Goal: Information Seeking & Learning: Learn about a topic

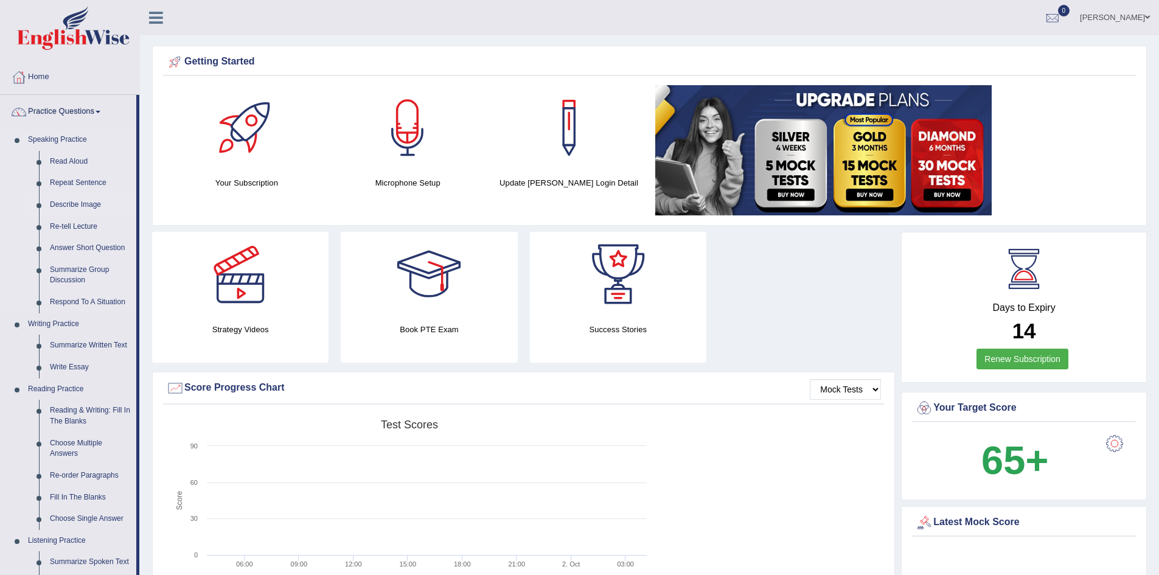
click at [88, 200] on link "Describe Image" at bounding box center [90, 205] width 92 height 22
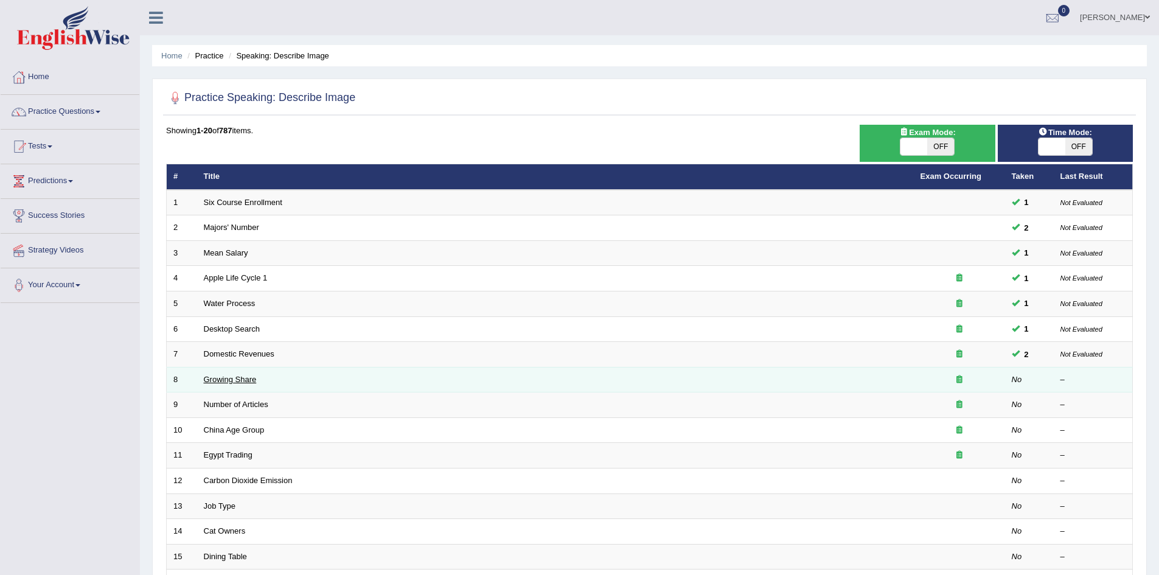
click at [236, 377] on link "Growing Share" at bounding box center [230, 379] width 53 height 9
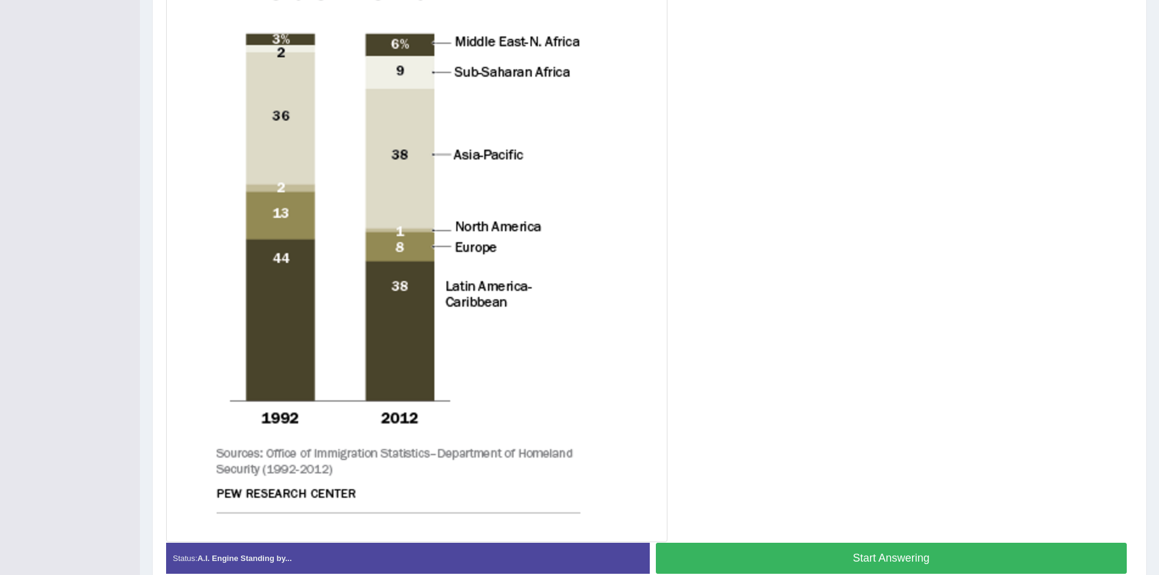
scroll to position [426, 0]
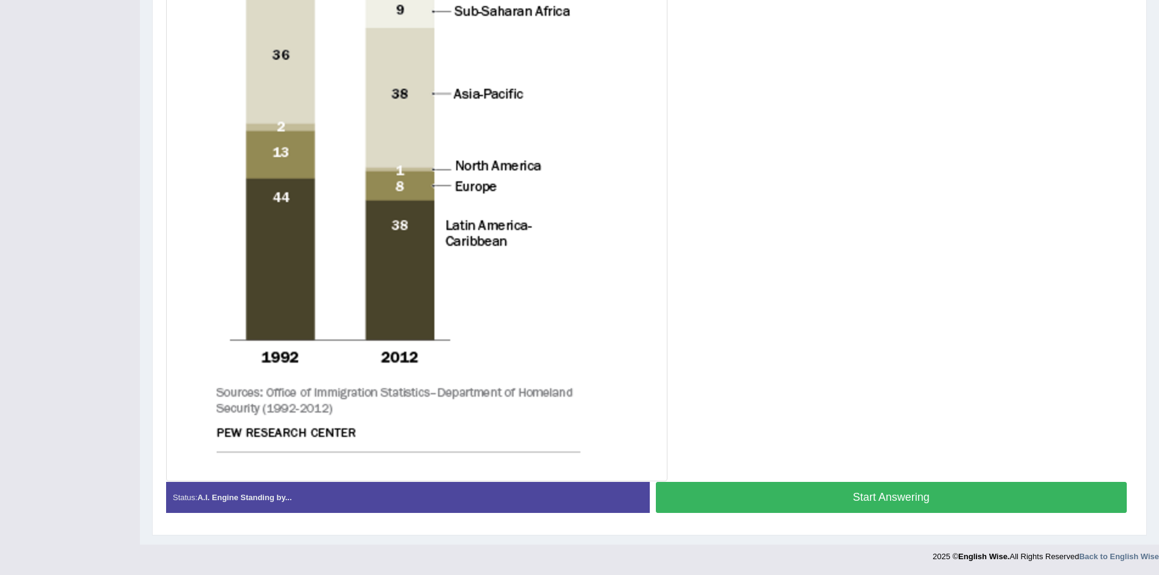
click at [729, 498] on button "Start Answering" at bounding box center [892, 497] width 472 height 31
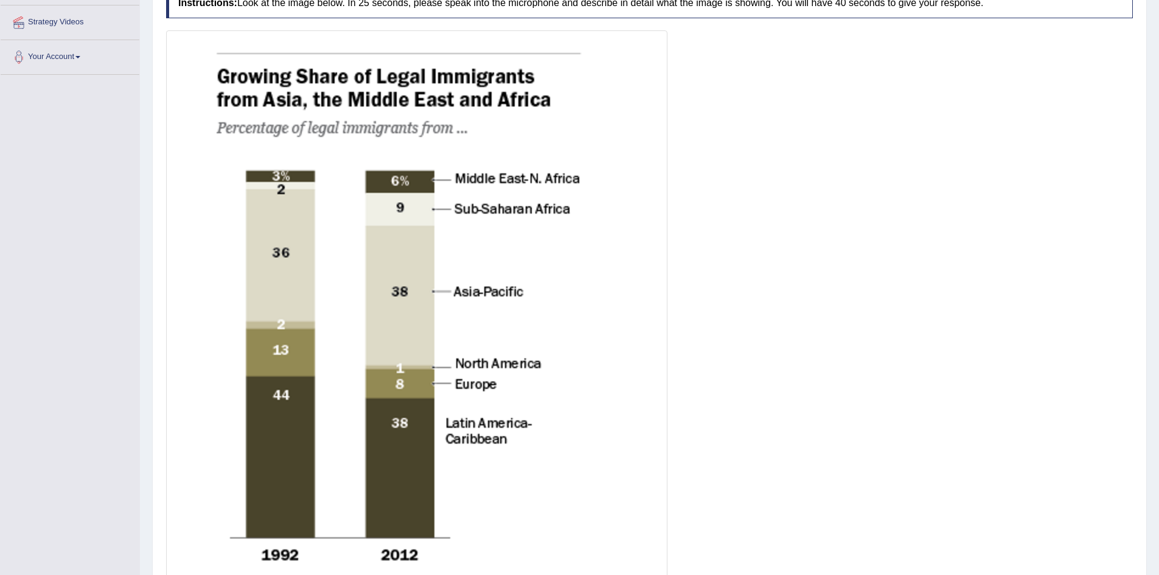
scroll to position [438, 0]
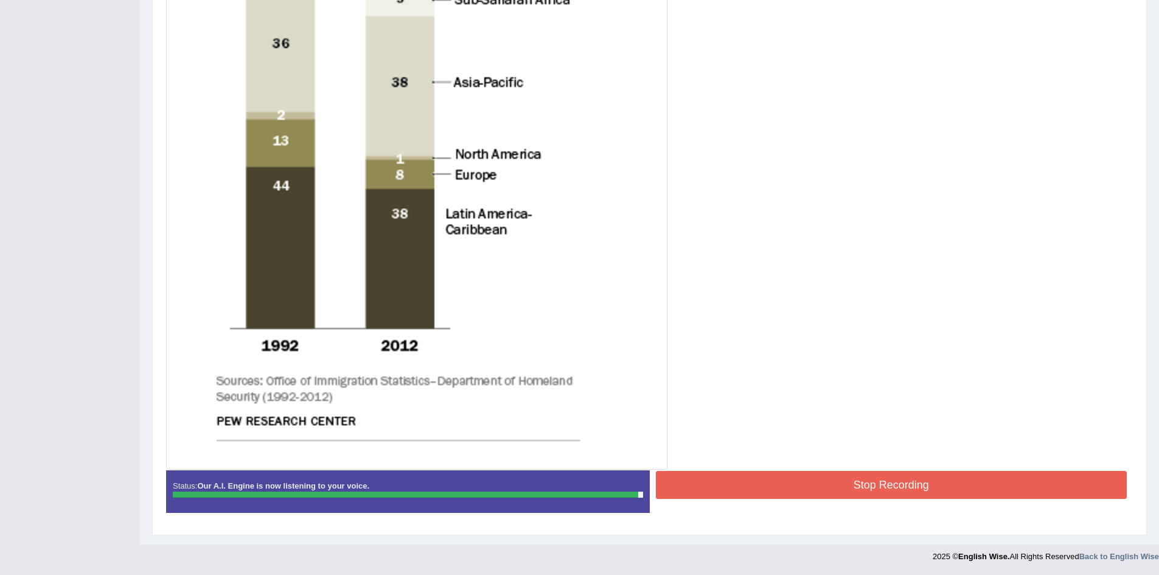
click at [782, 494] on button "Stop Recording" at bounding box center [892, 485] width 472 height 28
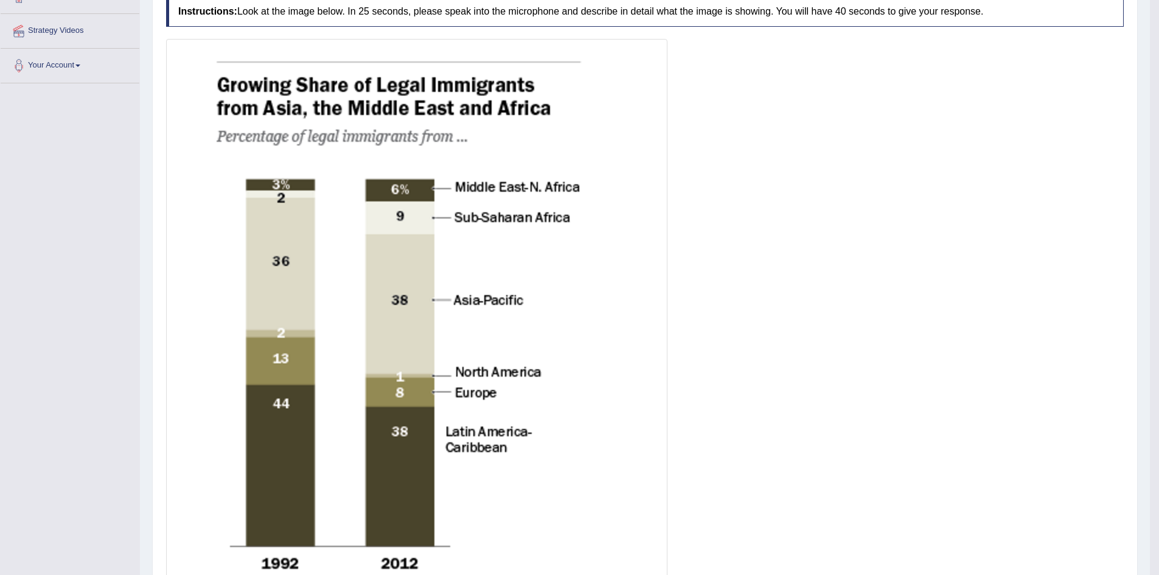
scroll to position [0, 0]
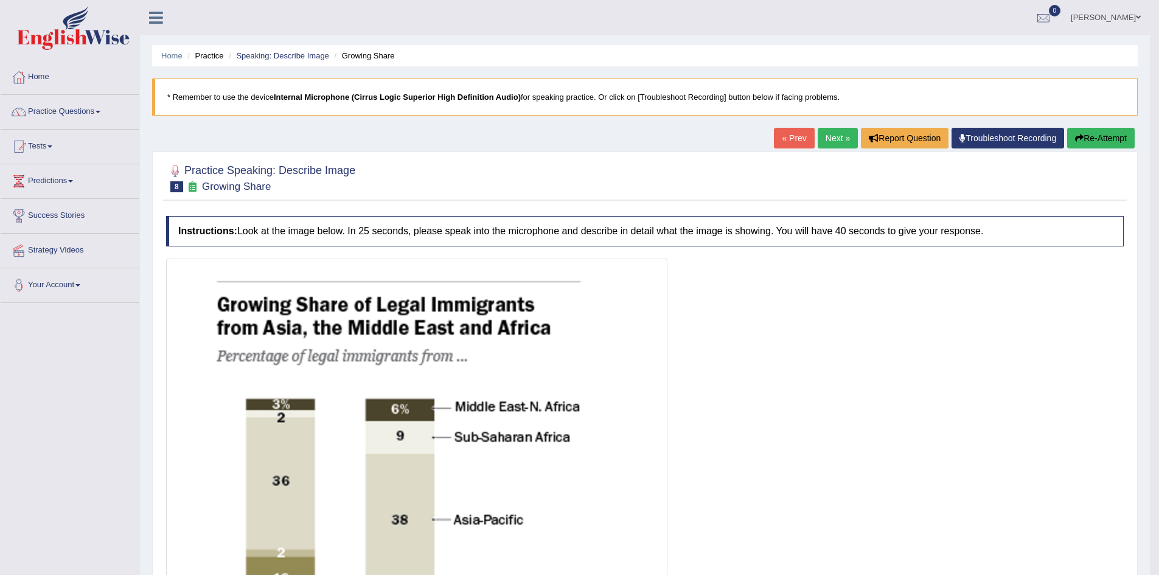
click at [833, 136] on link "Next »" at bounding box center [838, 138] width 40 height 21
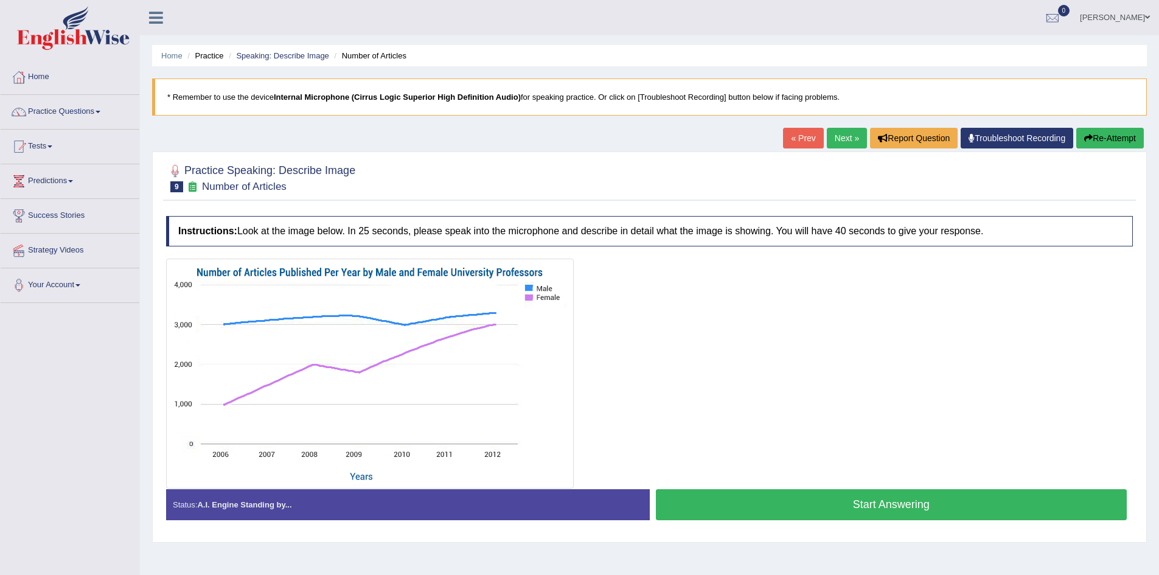
click at [804, 509] on button "Start Answering" at bounding box center [892, 504] width 472 height 31
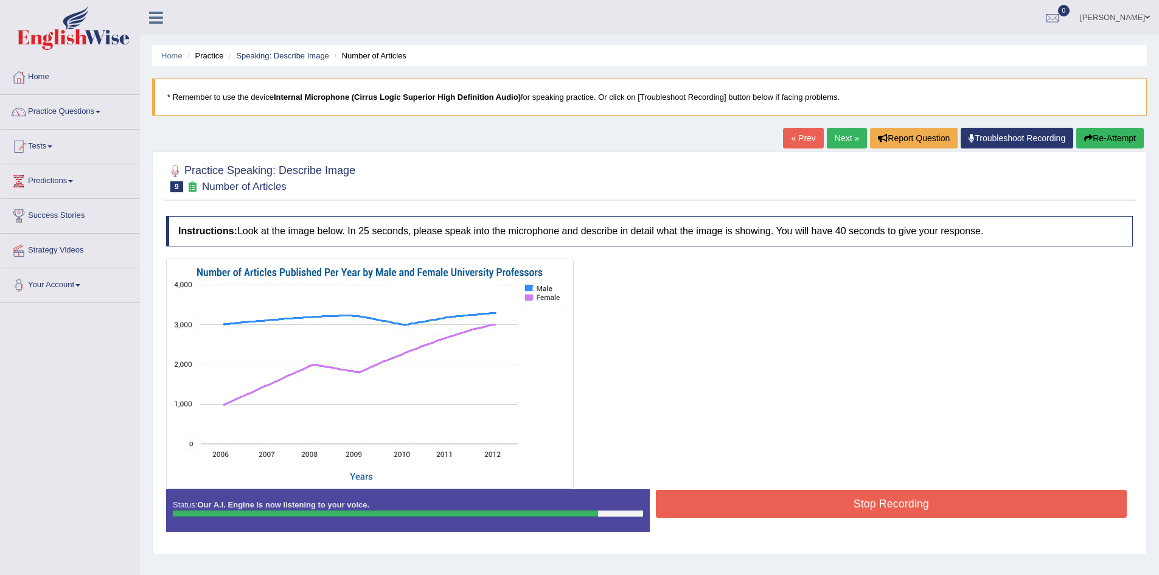
click at [804, 509] on button "Stop Recording" at bounding box center [892, 504] width 472 height 28
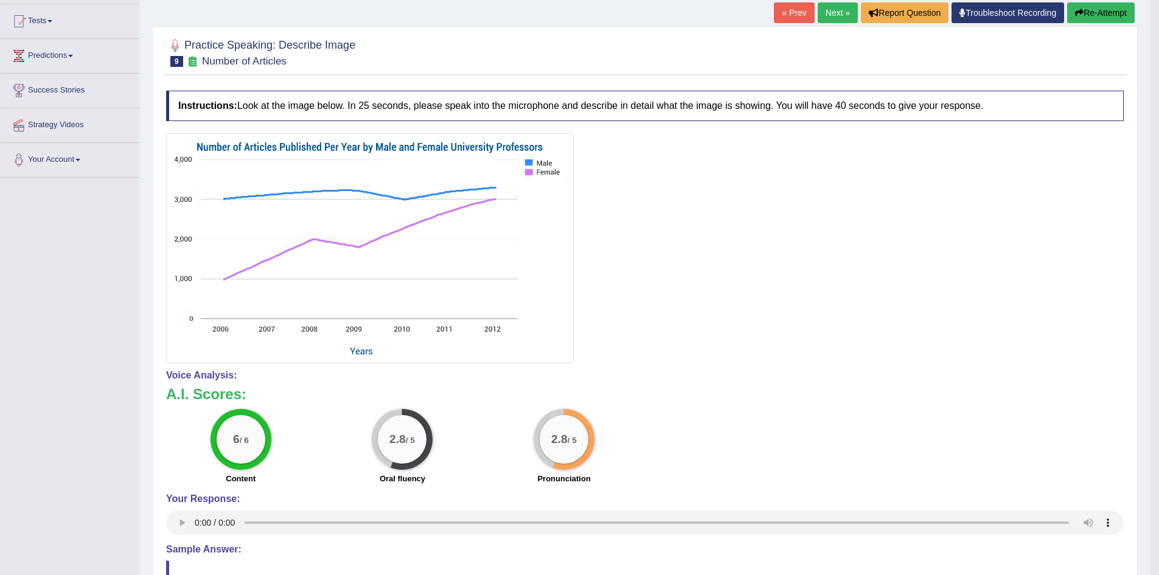
scroll to position [126, 0]
click at [841, 13] on link "Next »" at bounding box center [838, 12] width 40 height 21
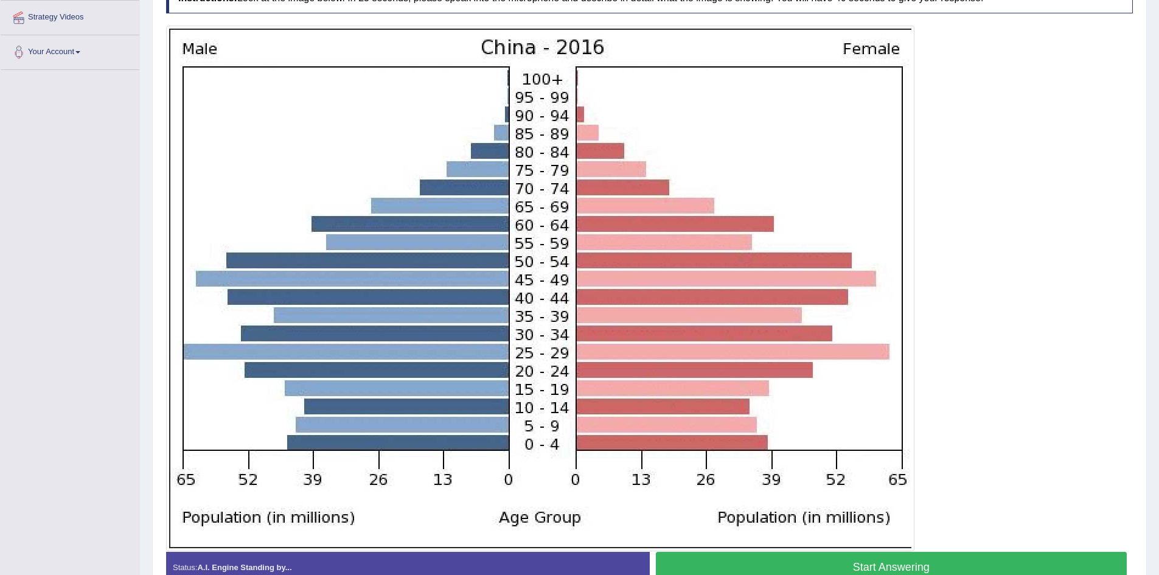
scroll to position [232, 0]
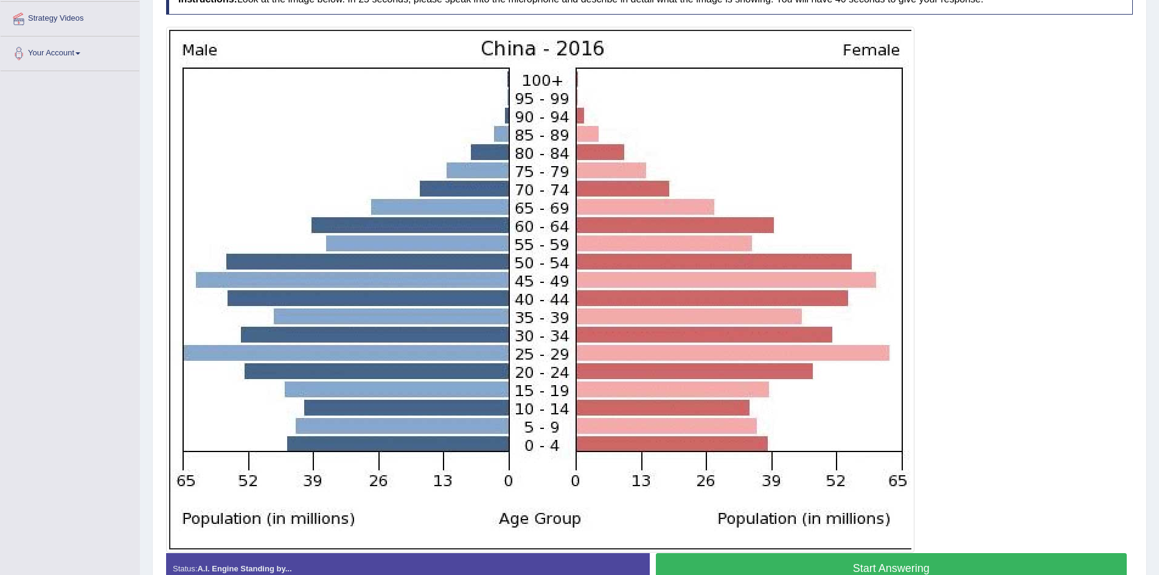
click at [721, 315] on img at bounding box center [540, 290] width 743 height 520
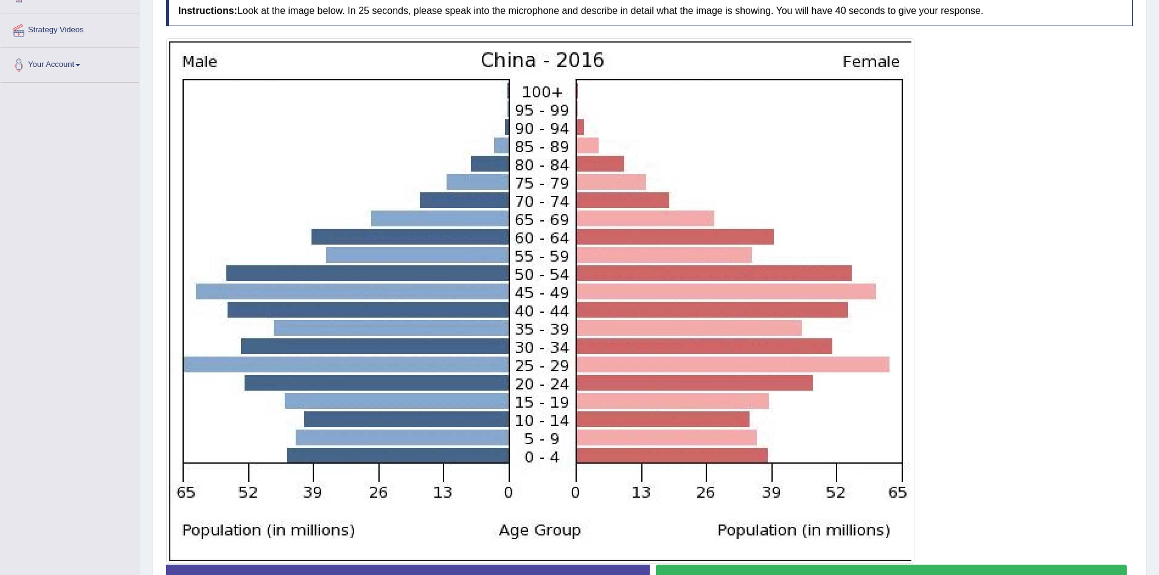
scroll to position [221, 0]
click at [730, 384] on img at bounding box center [540, 301] width 743 height 520
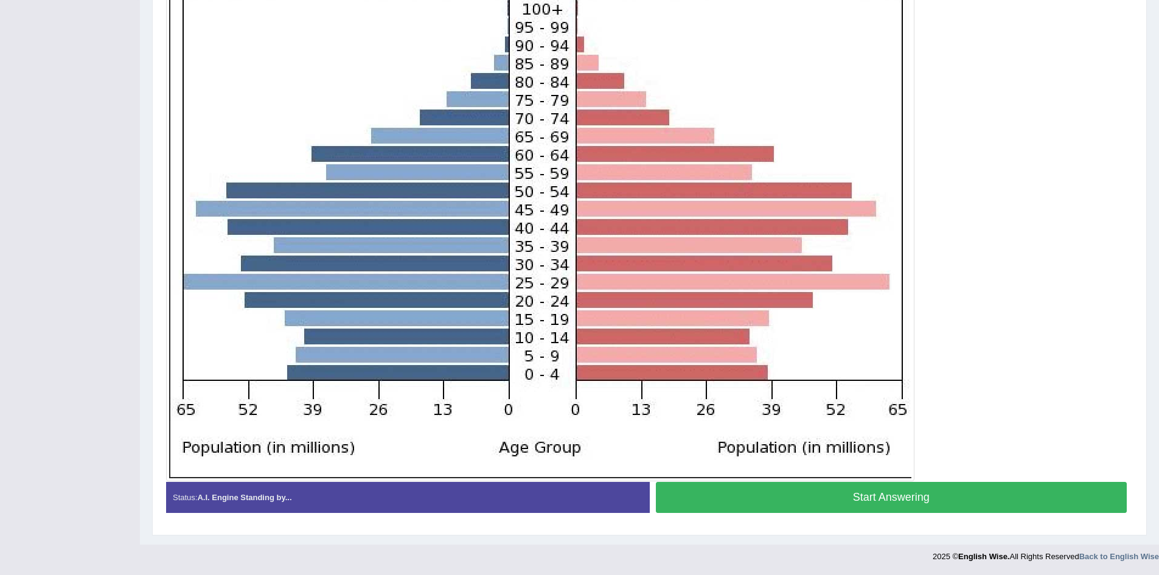
click at [886, 502] on button "Start Answering" at bounding box center [892, 497] width 472 height 31
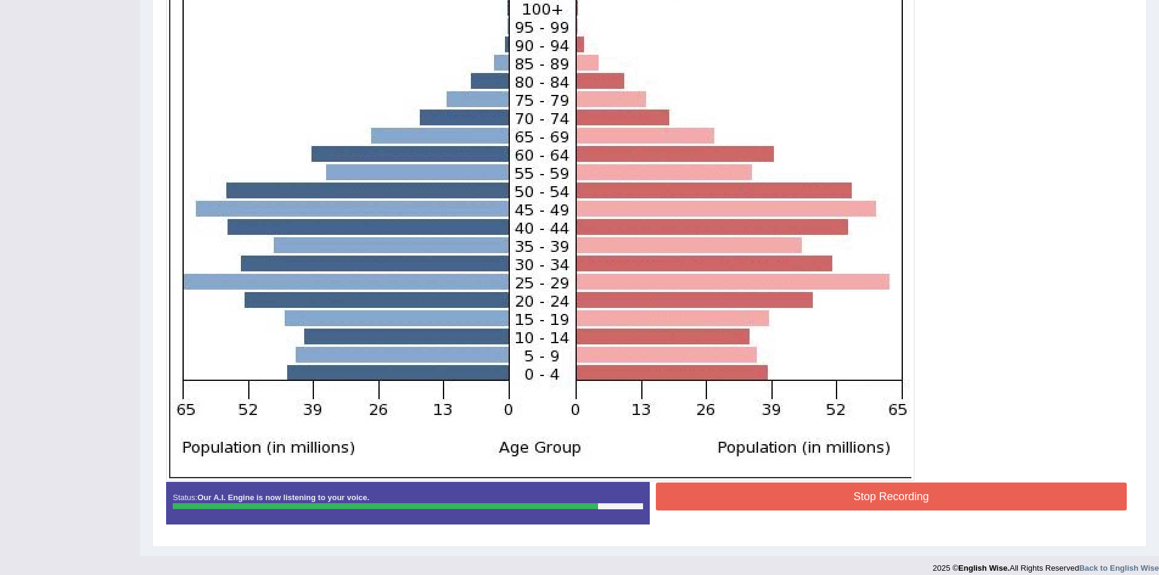
click at [886, 502] on button "Stop Recording" at bounding box center [892, 497] width 472 height 28
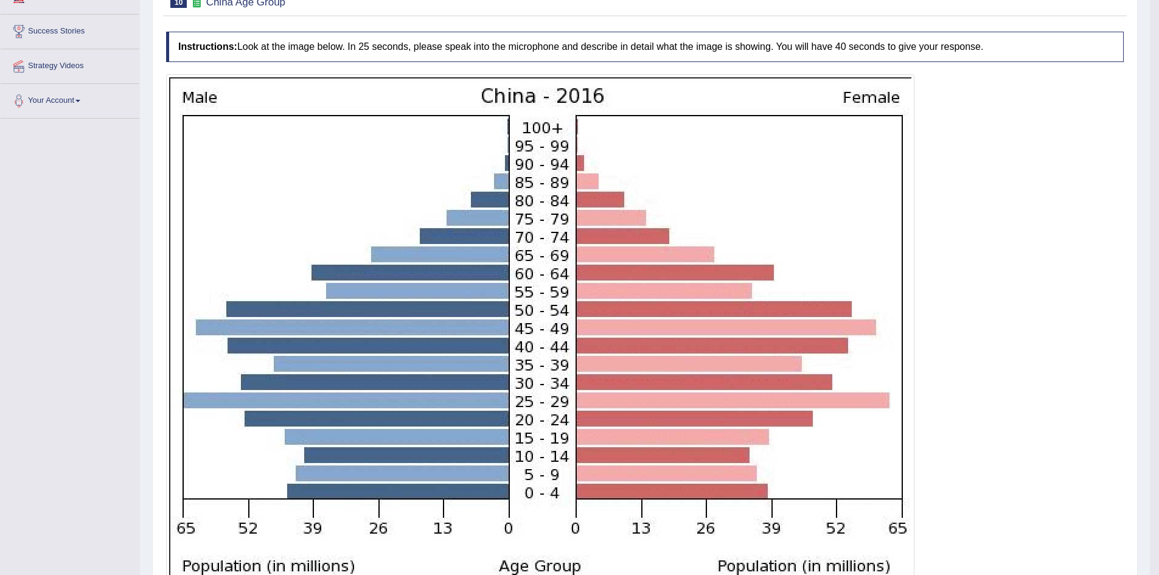
scroll to position [0, 0]
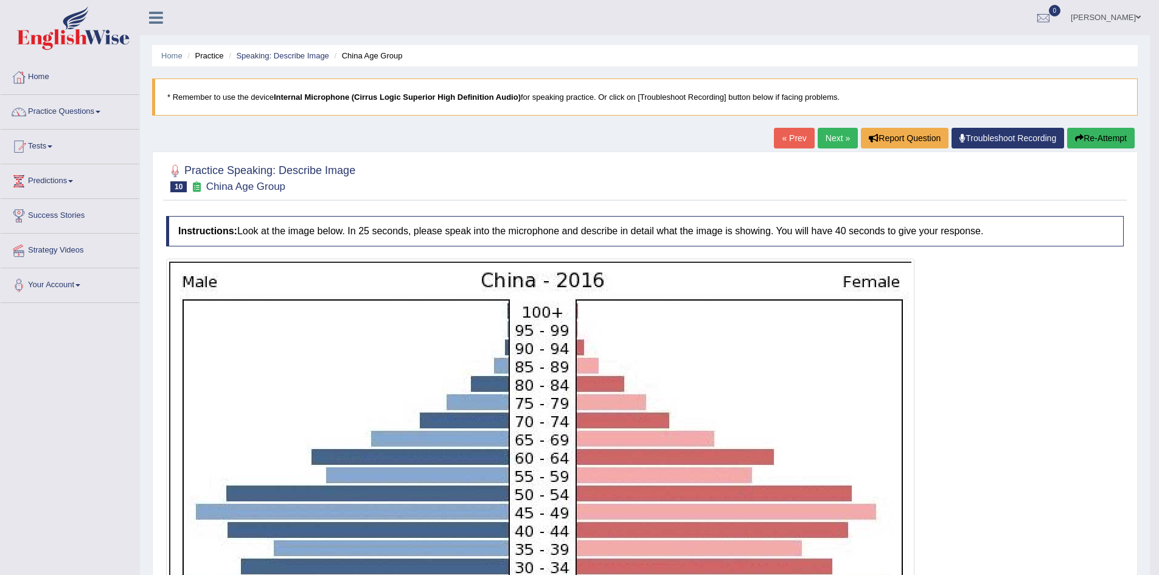
click at [838, 138] on link "Next »" at bounding box center [838, 138] width 40 height 21
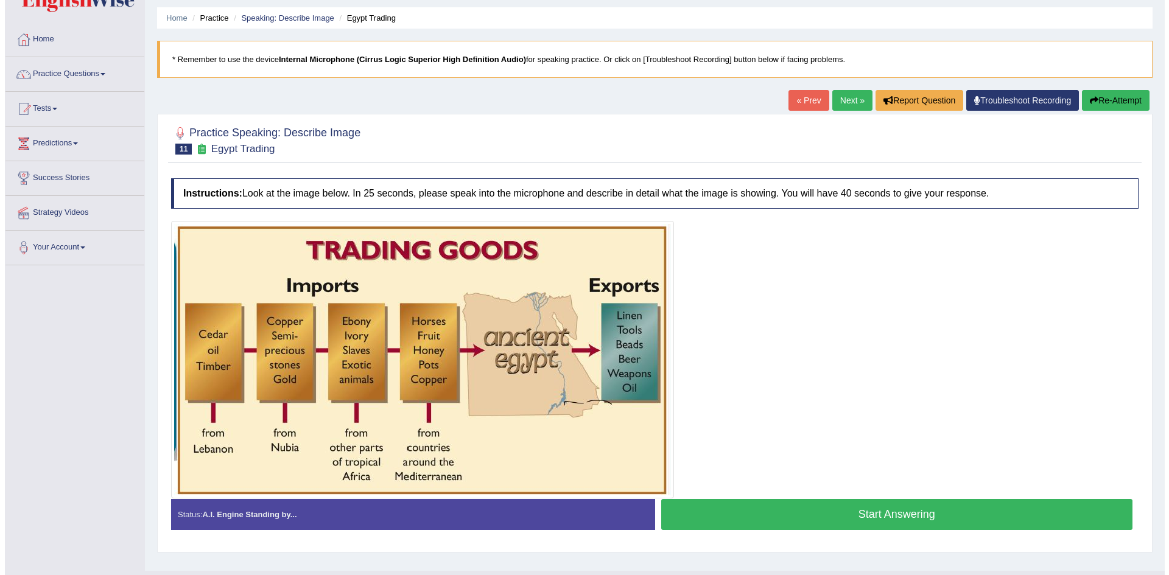
scroll to position [39, 0]
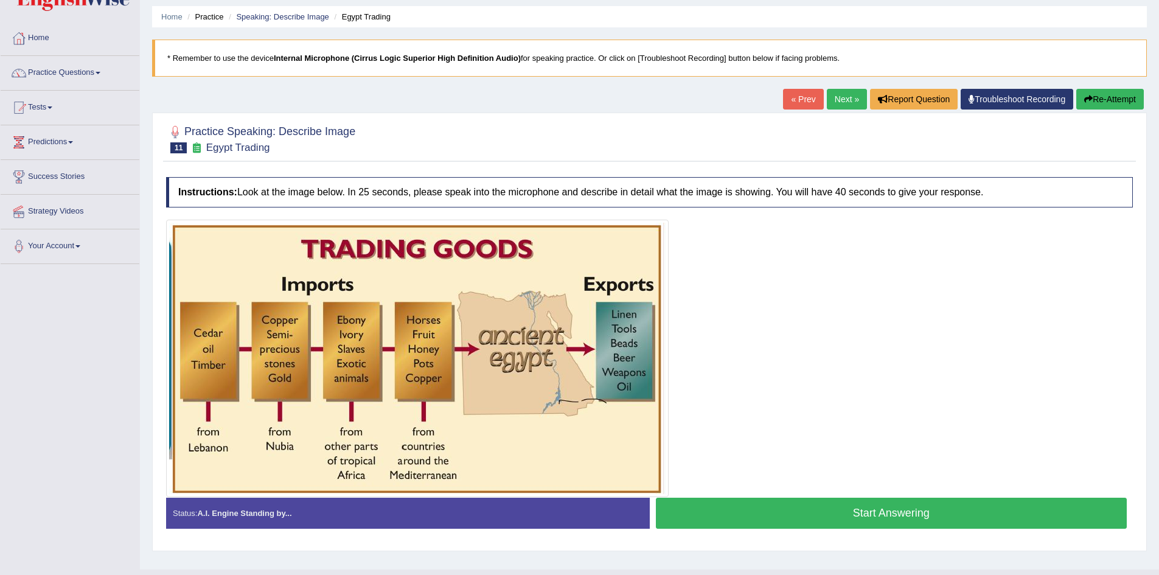
click at [782, 510] on button "Start Answering" at bounding box center [892, 513] width 472 height 31
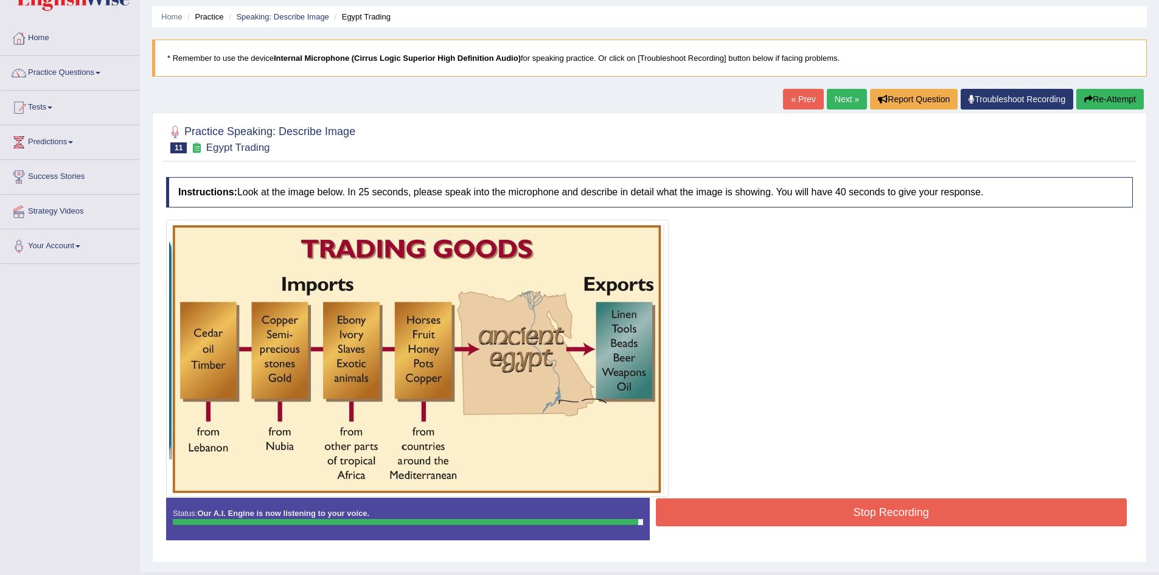
click at [782, 510] on button "Stop Recording" at bounding box center [892, 512] width 472 height 28
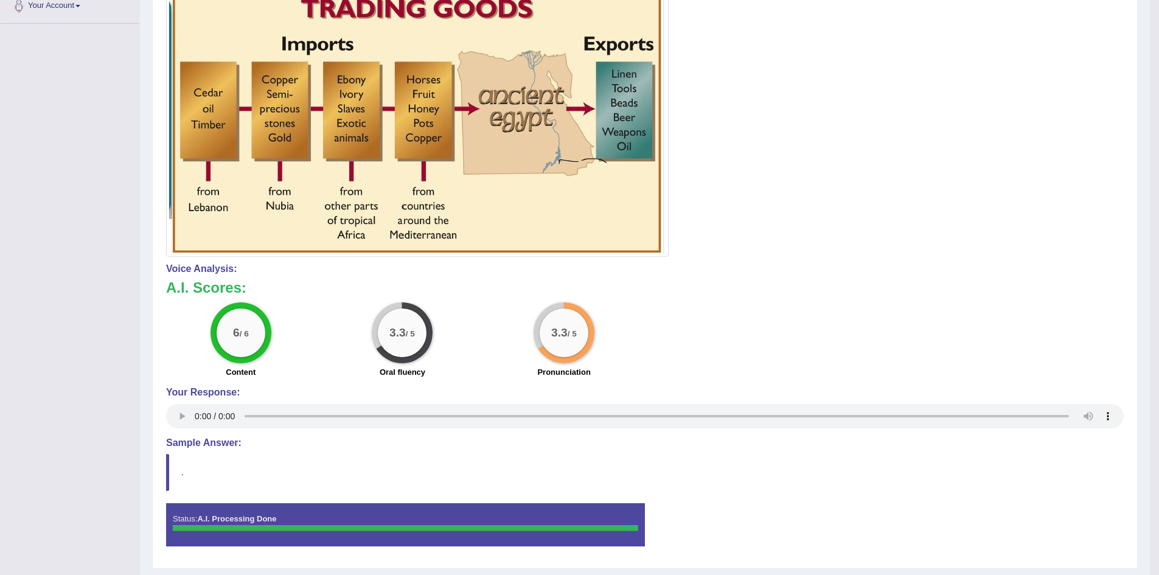
scroll to position [0, 0]
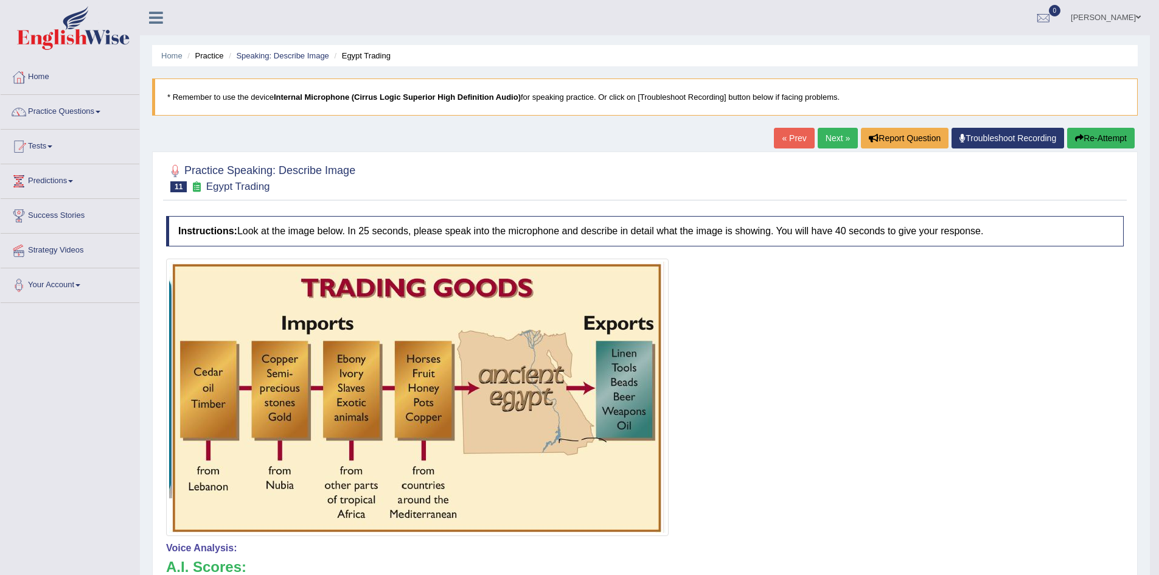
click at [764, 461] on div at bounding box center [645, 398] width 958 height 278
click at [87, 113] on link "Practice Questions" at bounding box center [70, 110] width 139 height 30
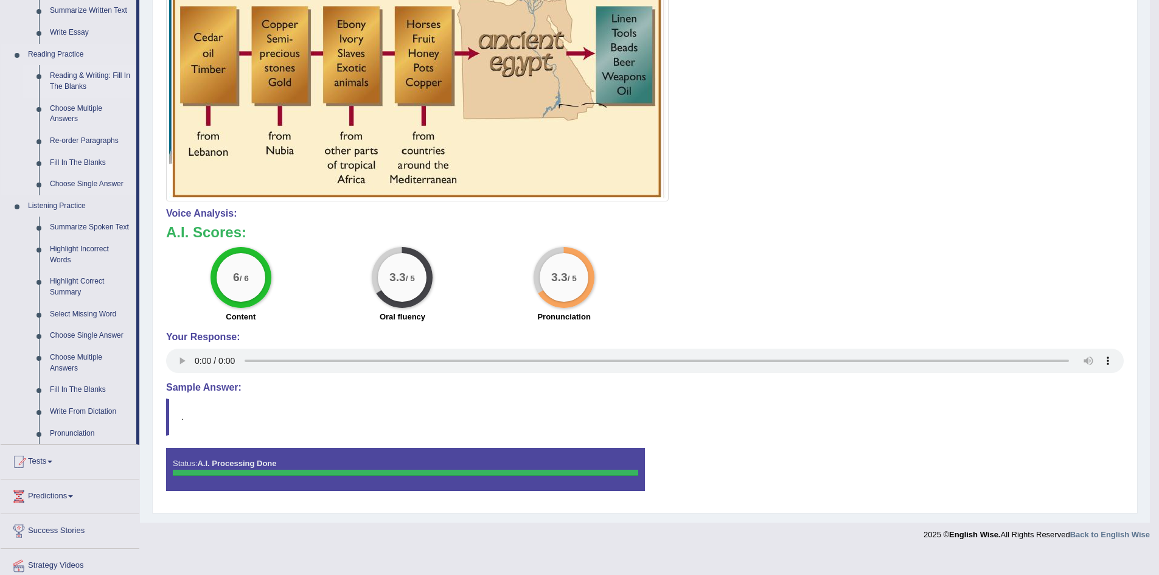
scroll to position [337, 0]
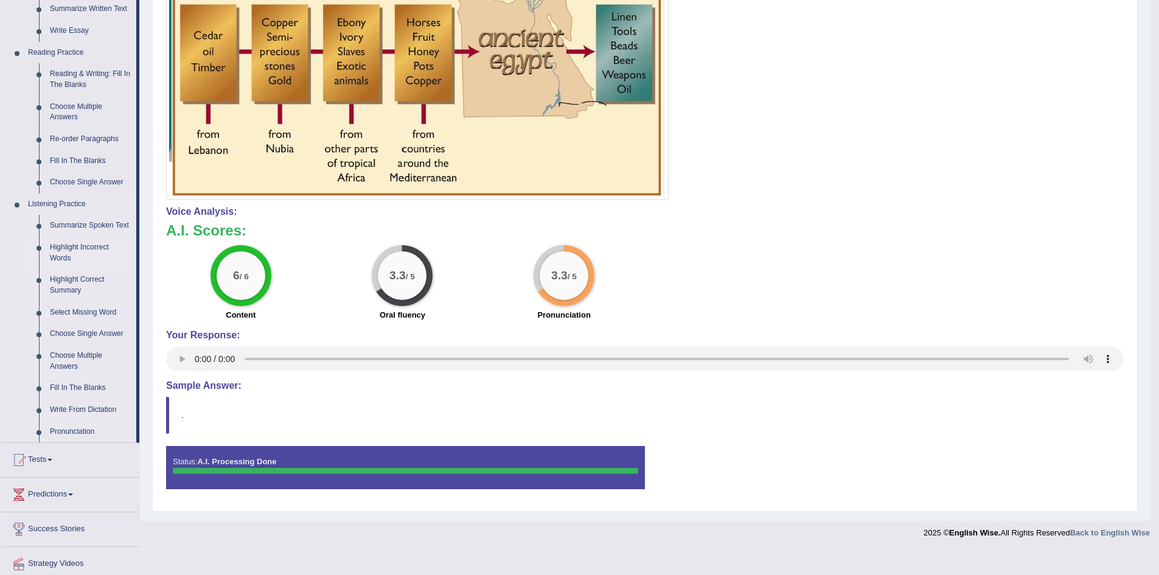
click at [69, 250] on link "Highlight Incorrect Words" at bounding box center [90, 253] width 92 height 32
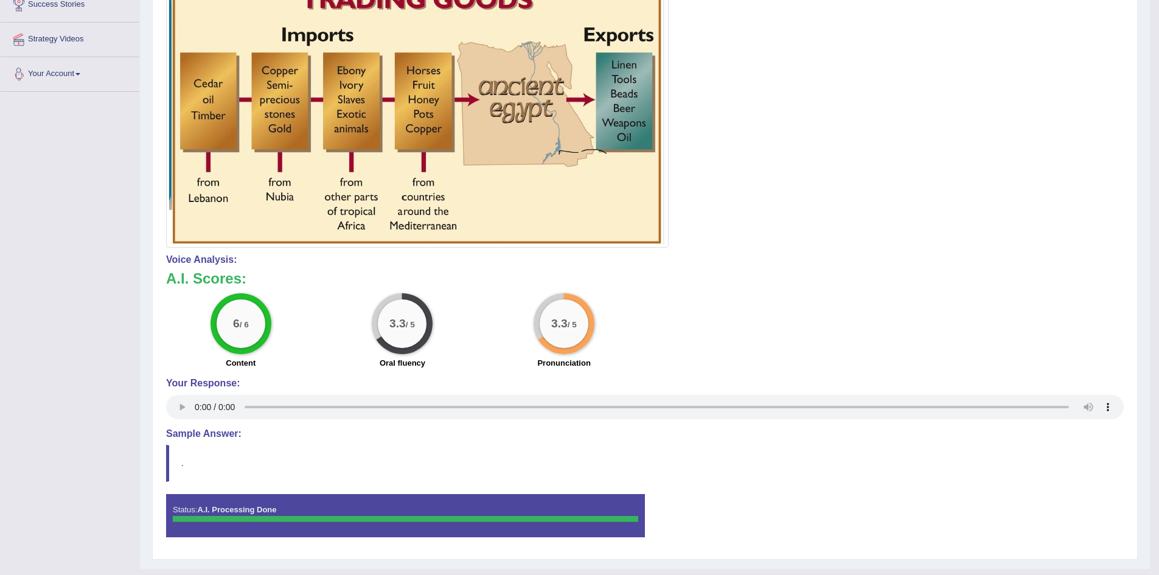
scroll to position [313, 0]
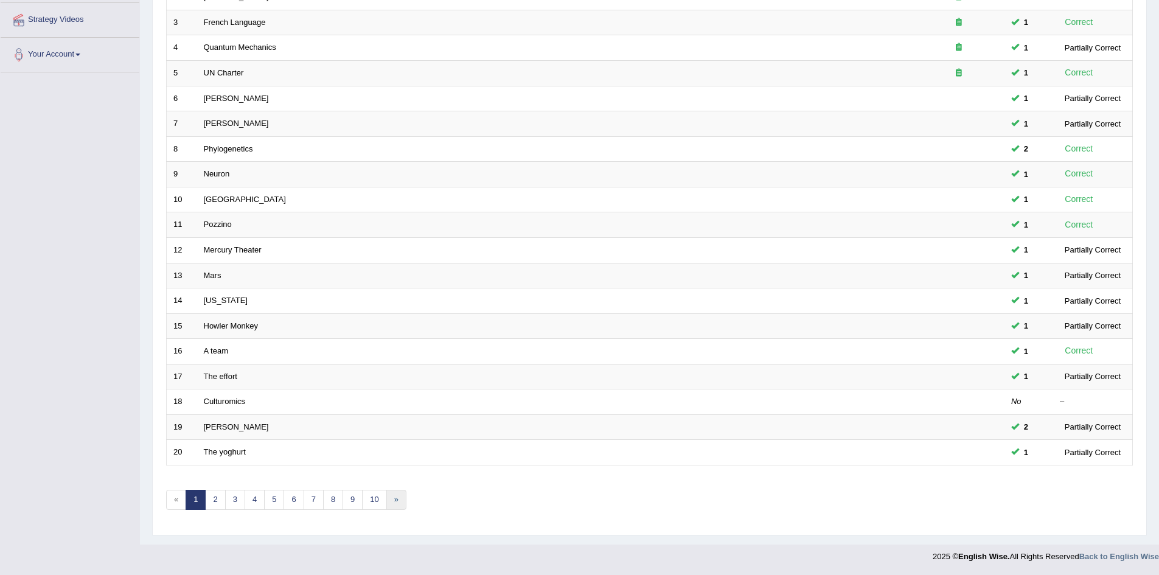
click at [394, 496] on link "»" at bounding box center [396, 500] width 20 height 20
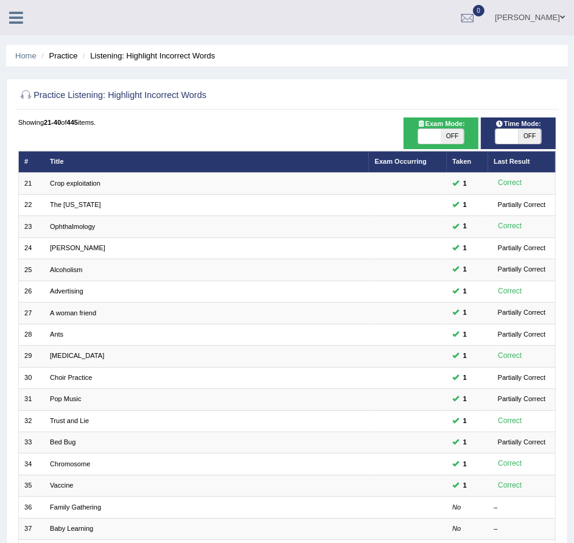
click at [15, 18] on icon at bounding box center [16, 18] width 14 height 16
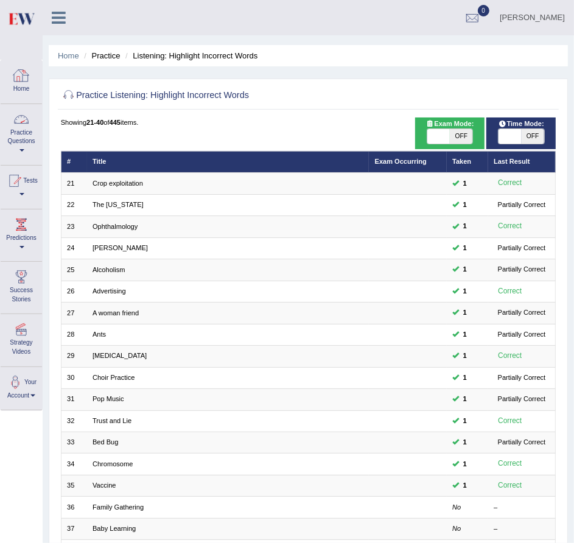
click at [19, 133] on link "Practice Questions" at bounding box center [21, 132] width 41 height 57
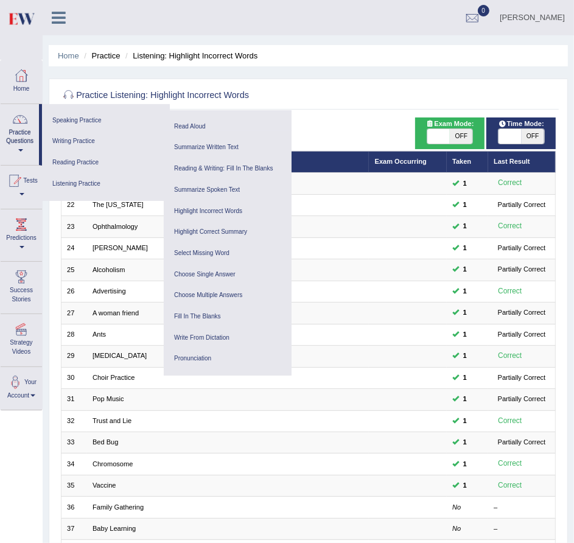
click at [56, 19] on icon at bounding box center [59, 18] width 14 height 16
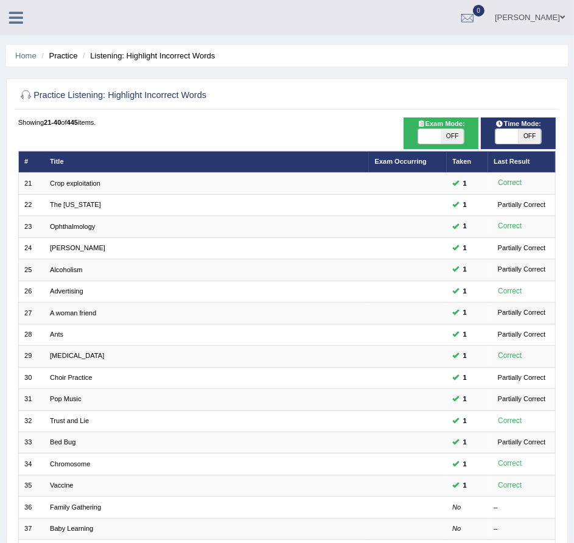
click at [16, 16] on icon at bounding box center [16, 18] width 14 height 16
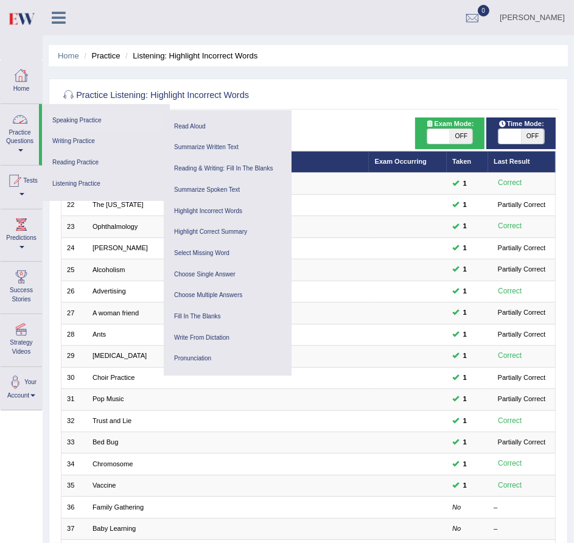
click at [86, 117] on link "Speaking Practice" at bounding box center [106, 120] width 116 height 21
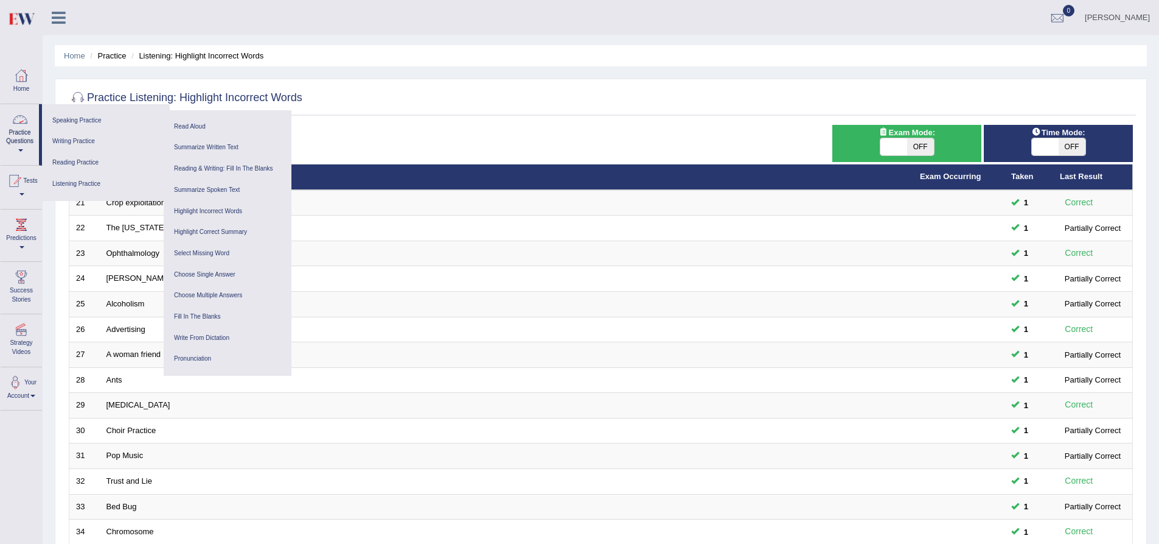
click at [9, 130] on link "Practice Questions" at bounding box center [20, 132] width 38 height 57
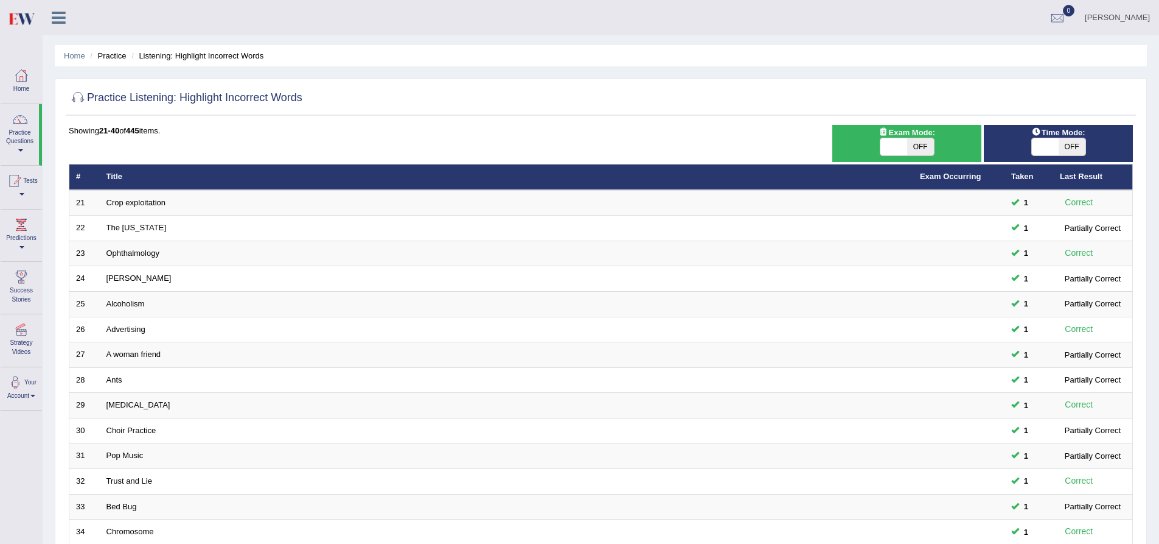
click at [23, 131] on link "Practice Questions" at bounding box center [20, 132] width 38 height 57
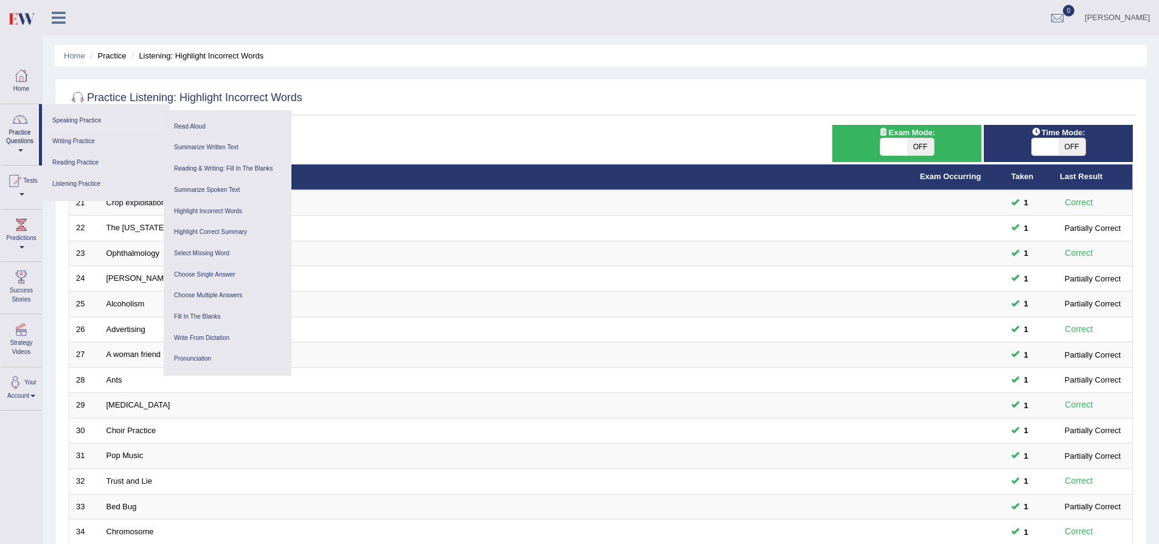
click at [73, 119] on link "Speaking Practice" at bounding box center [106, 120] width 116 height 21
click at [65, 23] on icon at bounding box center [59, 18] width 14 height 16
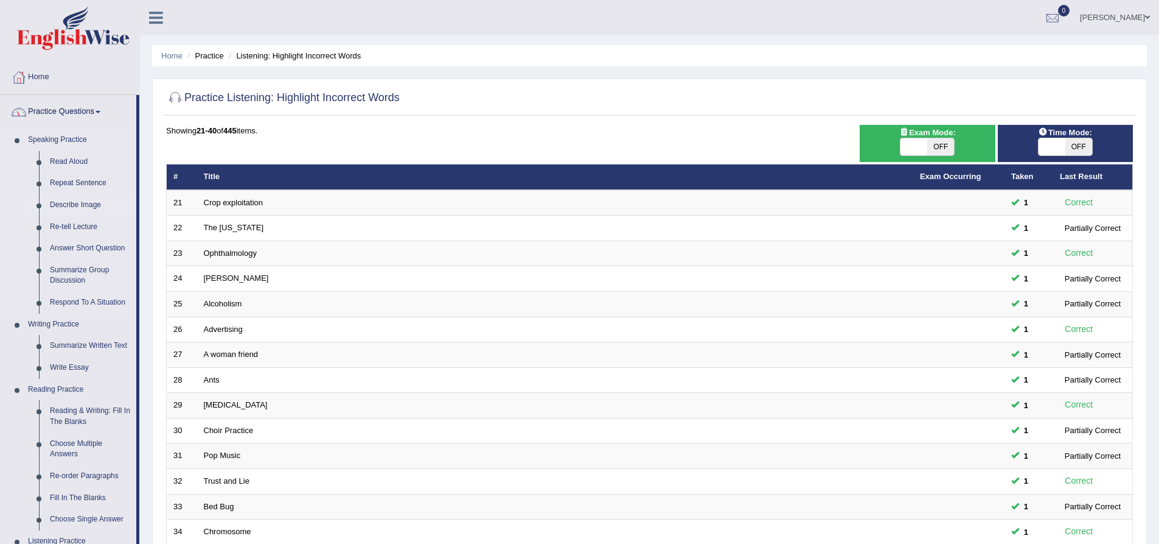
click at [68, 197] on link "Describe Image" at bounding box center [90, 205] width 92 height 22
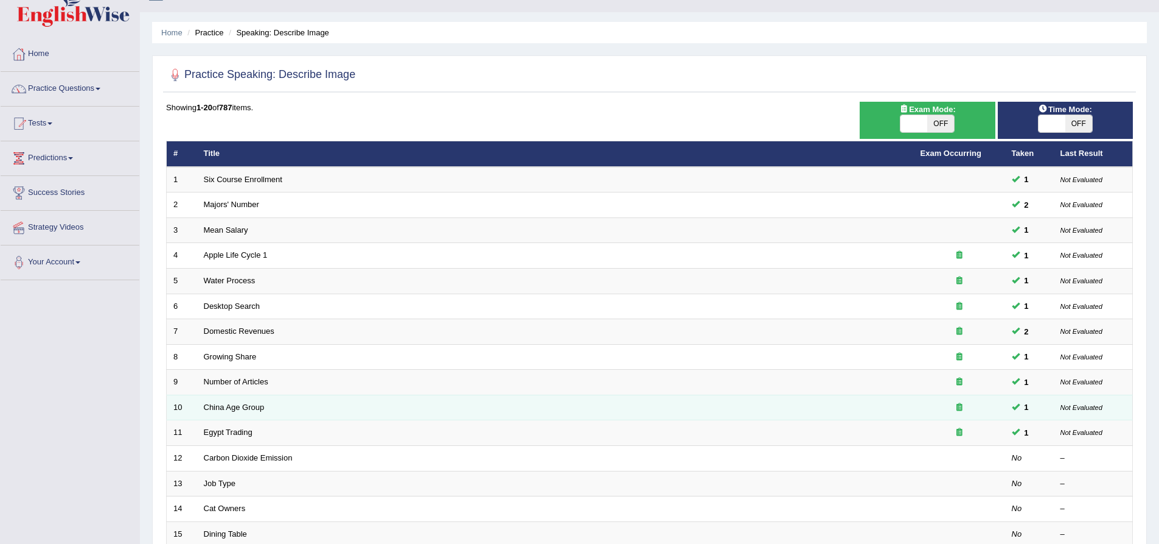
scroll to position [117, 0]
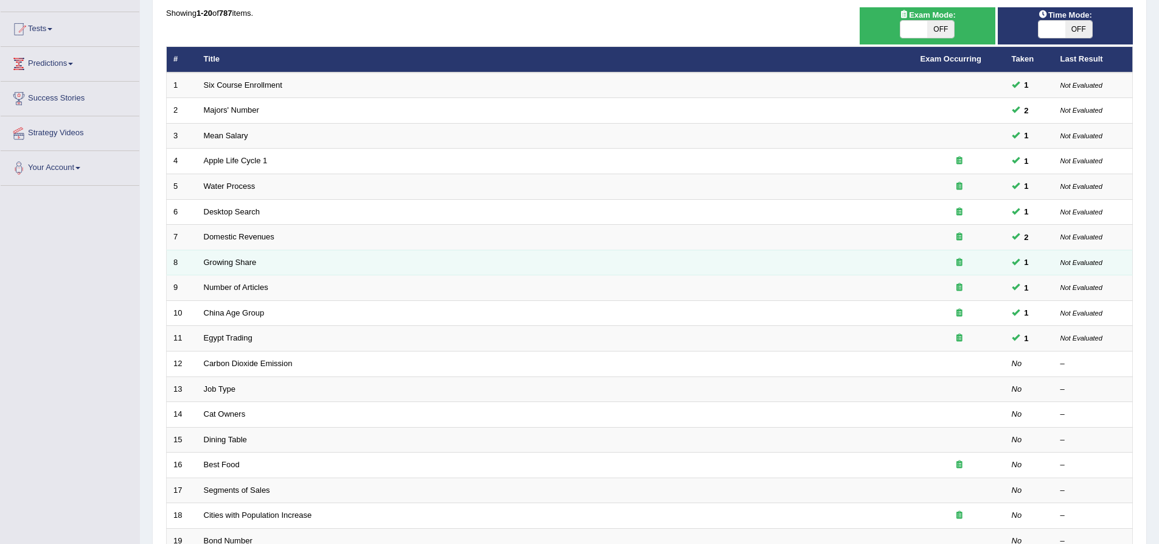
click at [592, 271] on td "Growing Share" at bounding box center [555, 263] width 717 height 26
click at [243, 260] on link "Growing Share" at bounding box center [230, 261] width 53 height 9
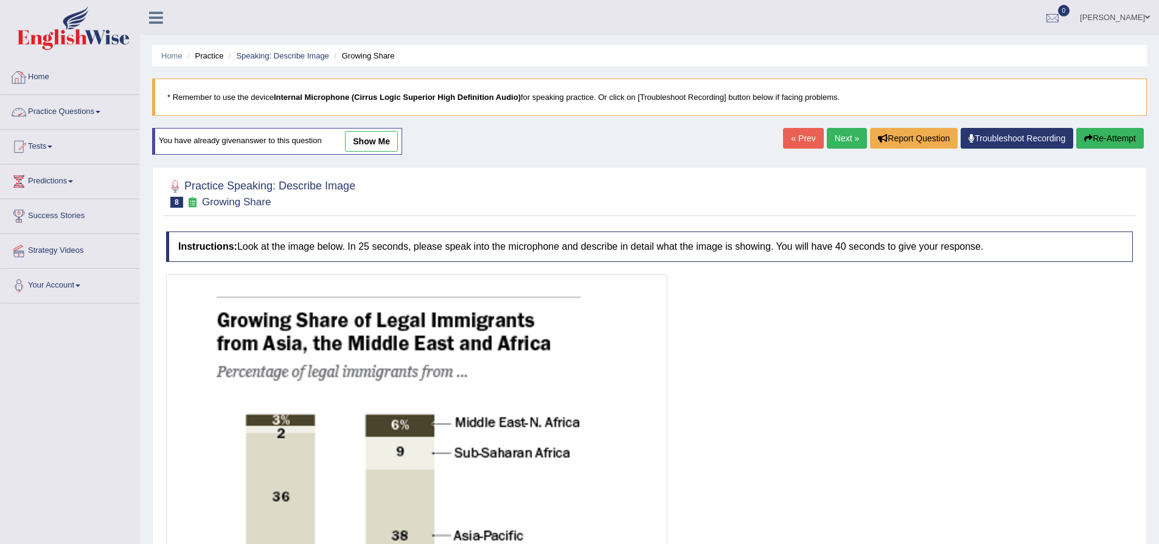
click at [84, 112] on link "Practice Questions" at bounding box center [70, 110] width 139 height 30
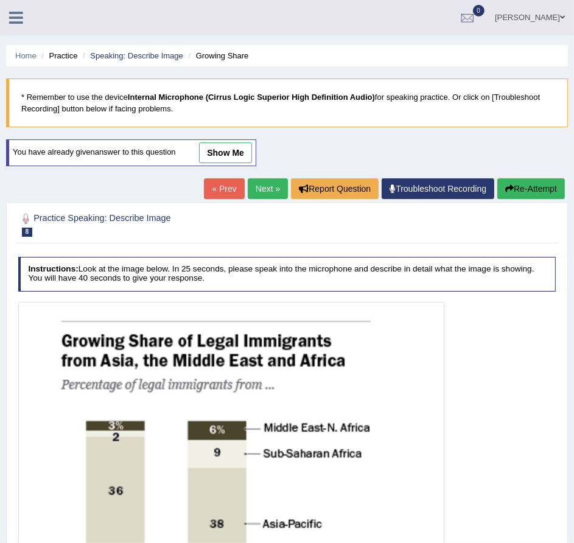
click at [18, 19] on icon at bounding box center [16, 18] width 14 height 16
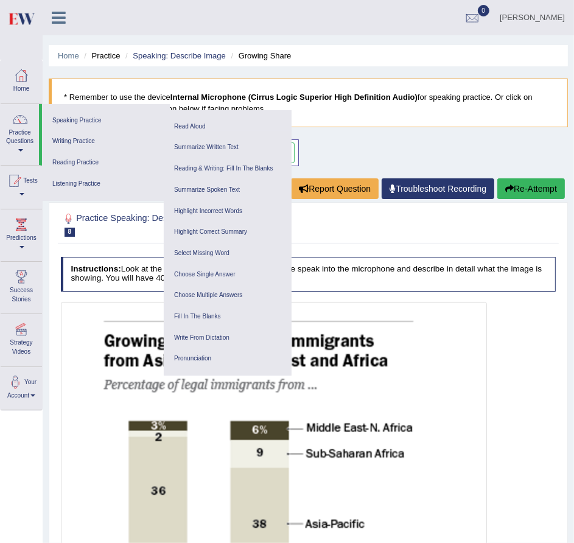
click at [375, 282] on h4 "Instructions: Look at the image below. In 25 seconds, please speak into the mic…" at bounding box center [308, 274] width 495 height 35
click at [487, 272] on h4 "Instructions: Look at the image below. In 25 seconds, please speak into the mic…" at bounding box center [308, 274] width 495 height 35
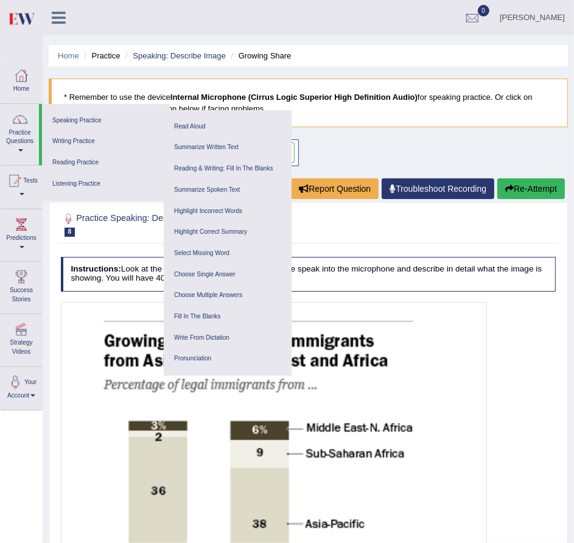
click at [487, 272] on h4 "Instructions: Look at the image below. In 25 seconds, please speak into the mic…" at bounding box center [308, 274] width 495 height 35
click at [341, 146] on div "Home Practice Speaking: Describe Image Growing Share * Remember to use the devi…" at bounding box center [308, 457] width 531 height 914
click at [417, 275] on h4 "Instructions: Look at the image below. In 25 seconds, please speak into the mic…" at bounding box center [308, 274] width 495 height 35
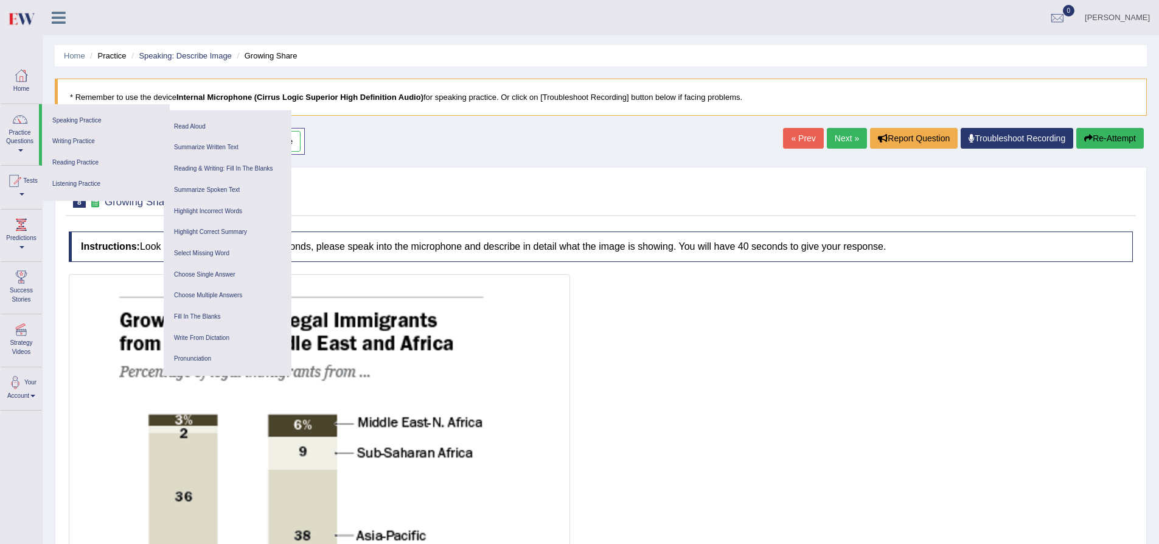
click at [340, 152] on div "Home Practice Speaking: Describe Image Growing Share * Remember to use the devi…" at bounding box center [601, 496] width 1117 height 992
click at [319, 184] on div at bounding box center [601, 192] width 1065 height 37
click at [293, 144] on link "show me" at bounding box center [274, 141] width 53 height 21
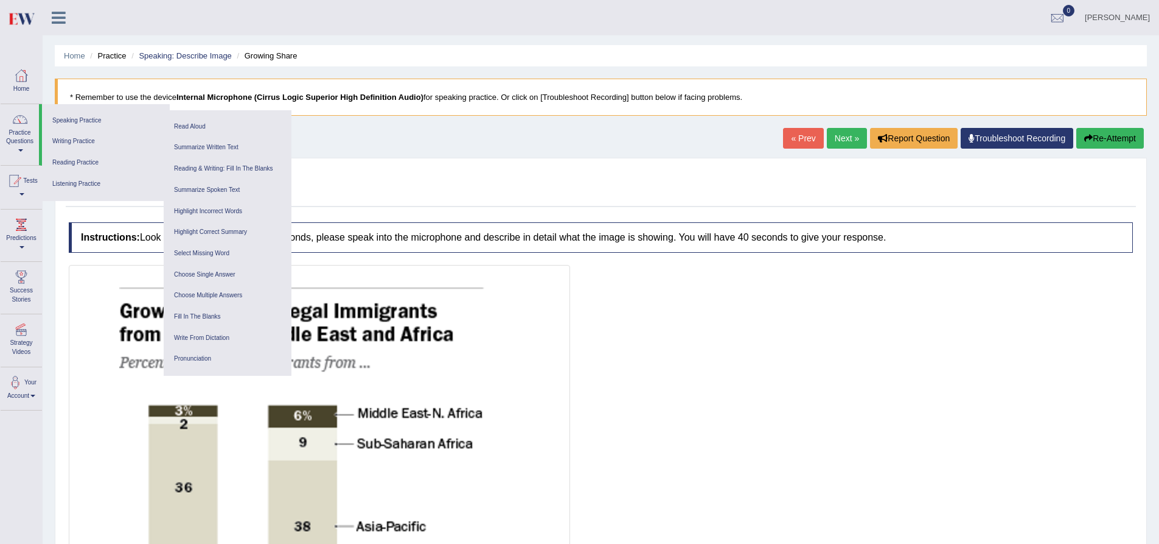
click at [835, 137] on link "Next »" at bounding box center [847, 138] width 40 height 21
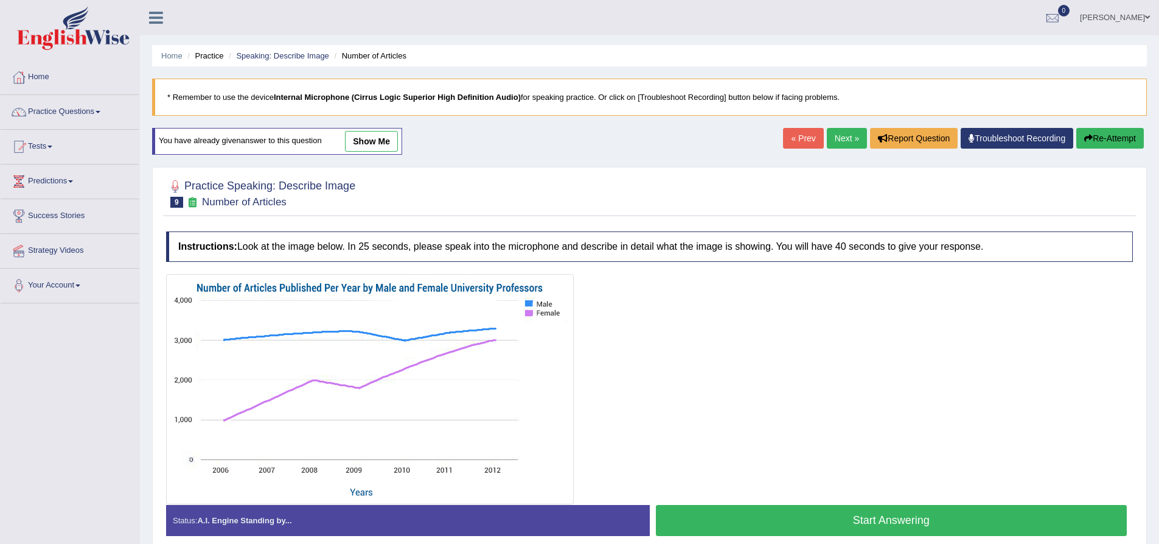
scroll to position [96, 0]
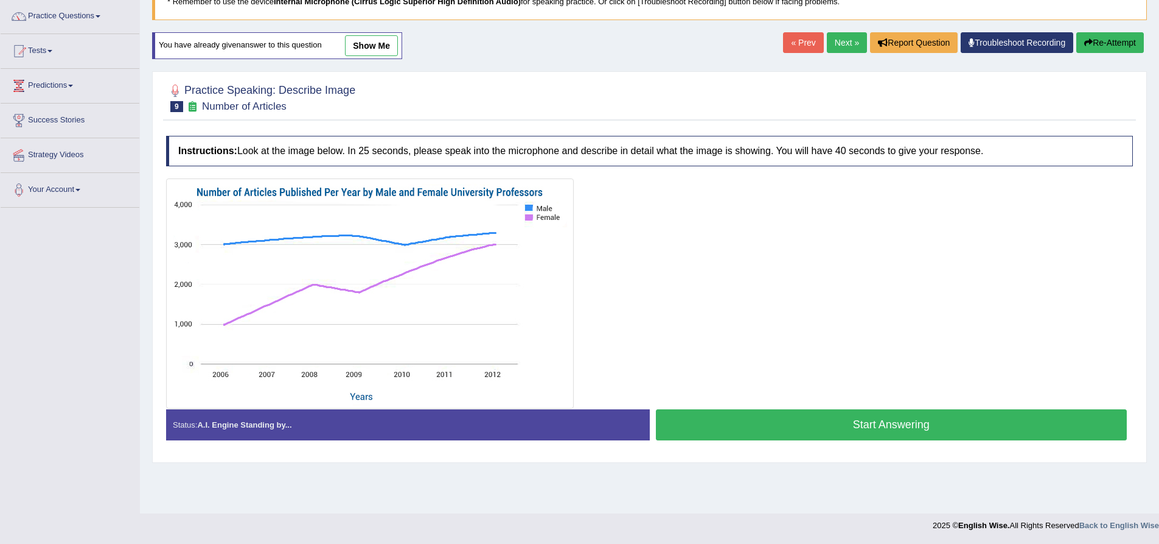
click at [388, 38] on link "show me" at bounding box center [371, 45] width 53 height 21
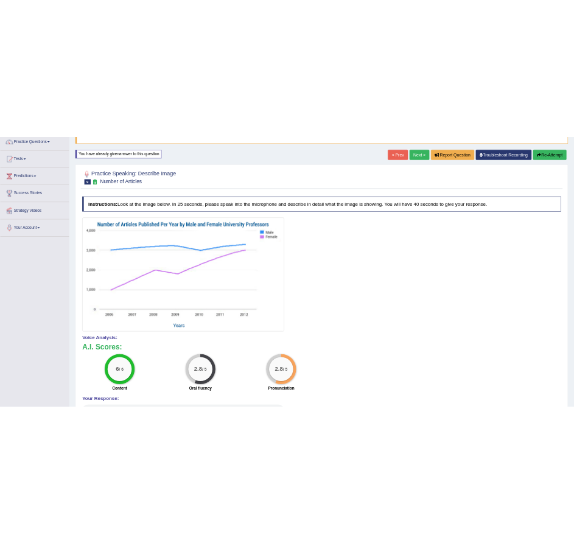
scroll to position [0, 0]
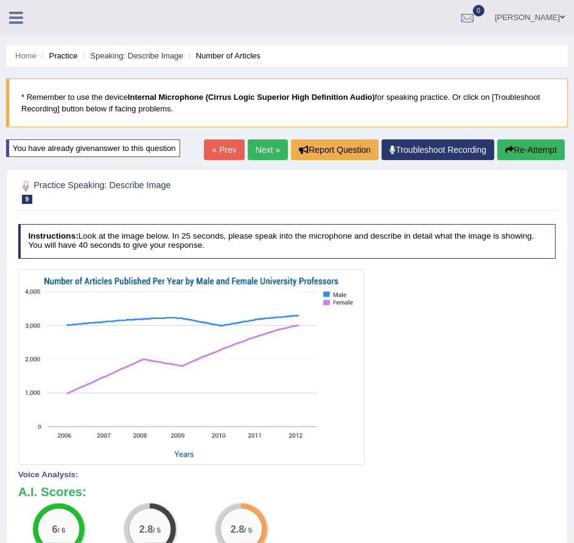
click at [257, 145] on link "Next »" at bounding box center [268, 149] width 40 height 21
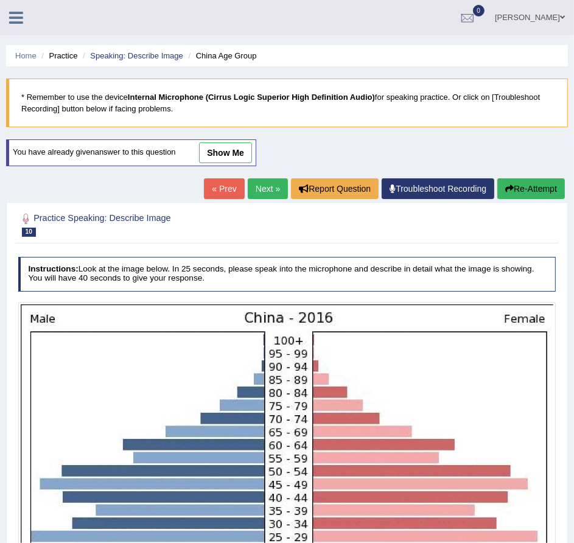
click at [220, 153] on link "show me" at bounding box center [225, 152] width 53 height 21
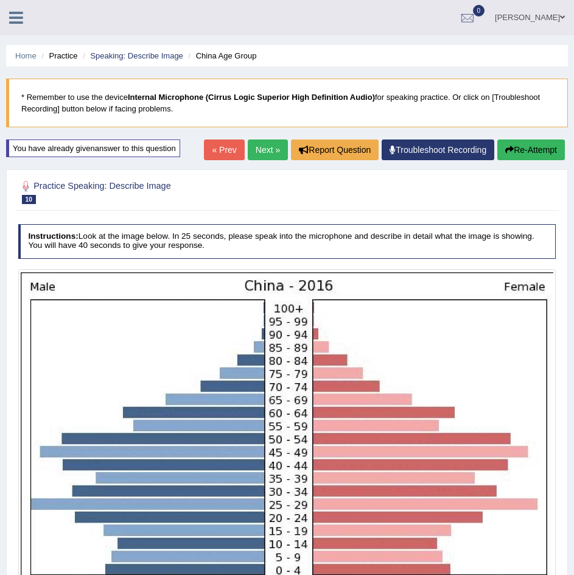
click at [15, 15] on icon at bounding box center [16, 18] width 14 height 16
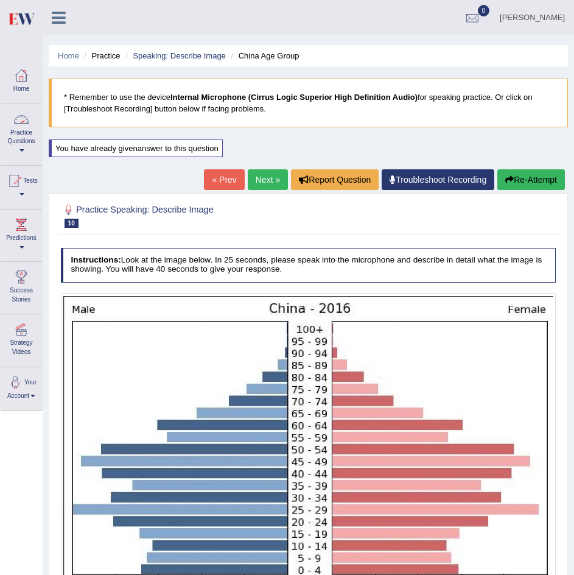
click at [11, 137] on link "Practice Questions" at bounding box center [21, 132] width 41 height 57
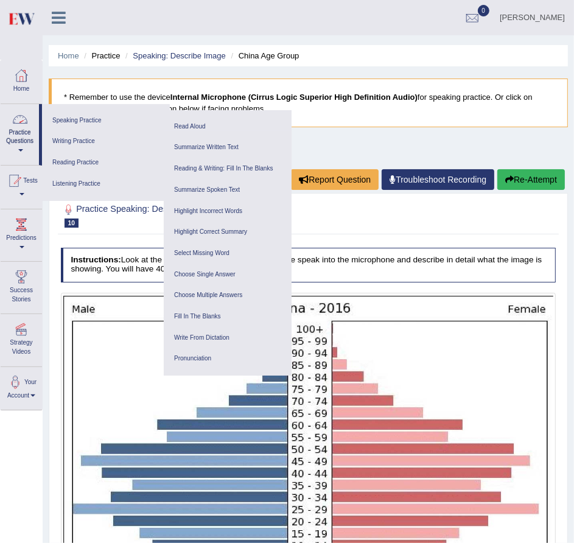
click at [118, 384] on img at bounding box center [308, 467] width 490 height 343
click at [92, 117] on link "Speaking Practice" at bounding box center [106, 120] width 116 height 21
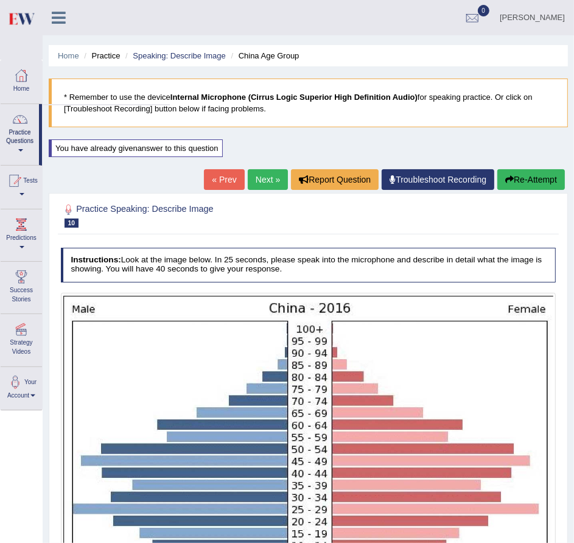
click at [92, 117] on div "Toggle navigation Home Practice Questions Speaking Practice Read Aloud Repeat S…" at bounding box center [287, 467] width 574 height 935
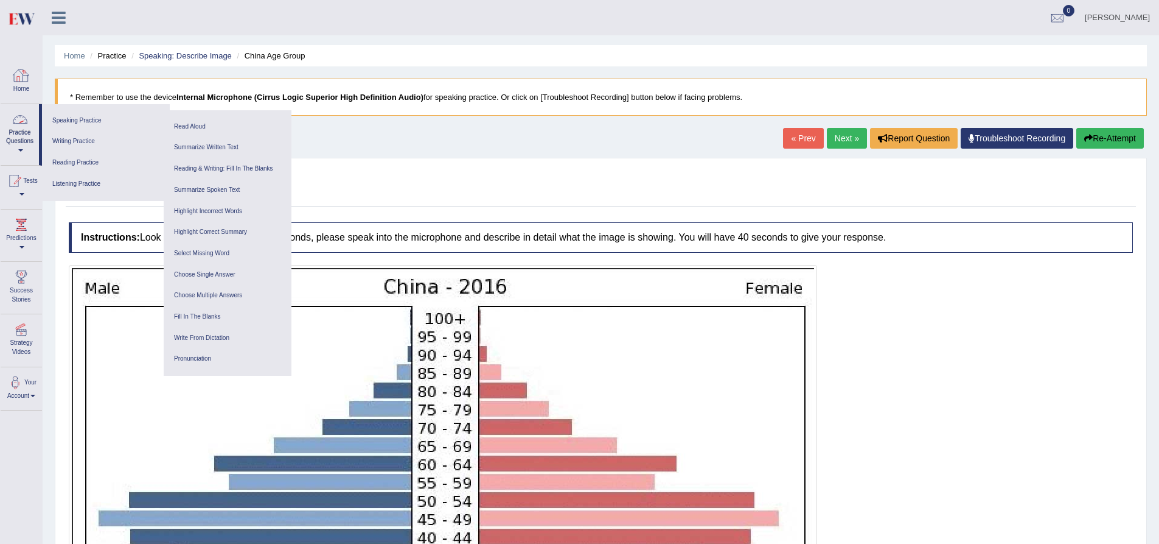
click at [58, 10] on icon at bounding box center [59, 18] width 14 height 16
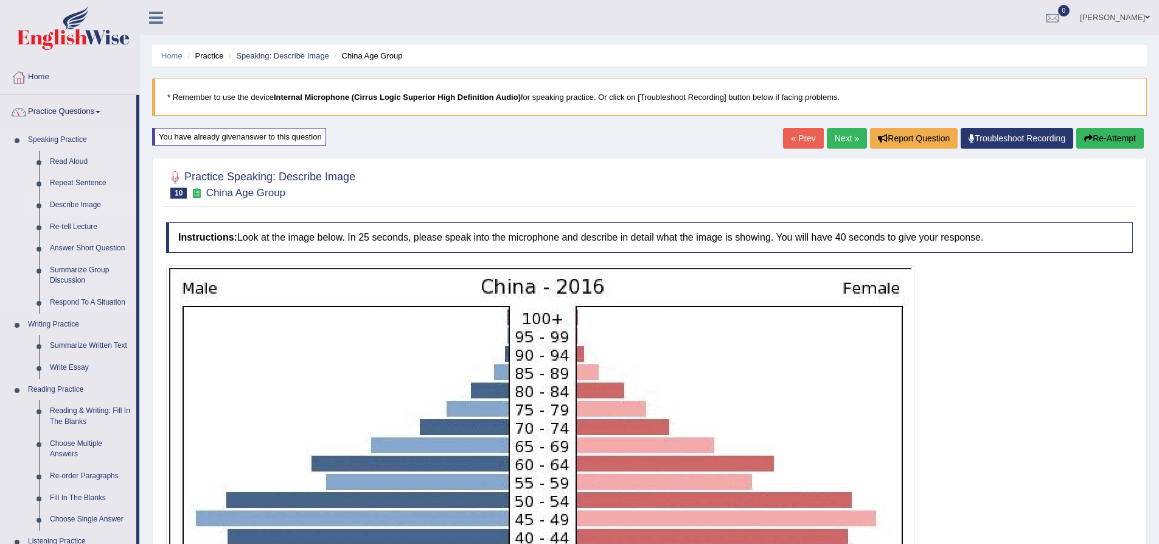
click at [70, 203] on link "Describe Image" at bounding box center [90, 205] width 92 height 22
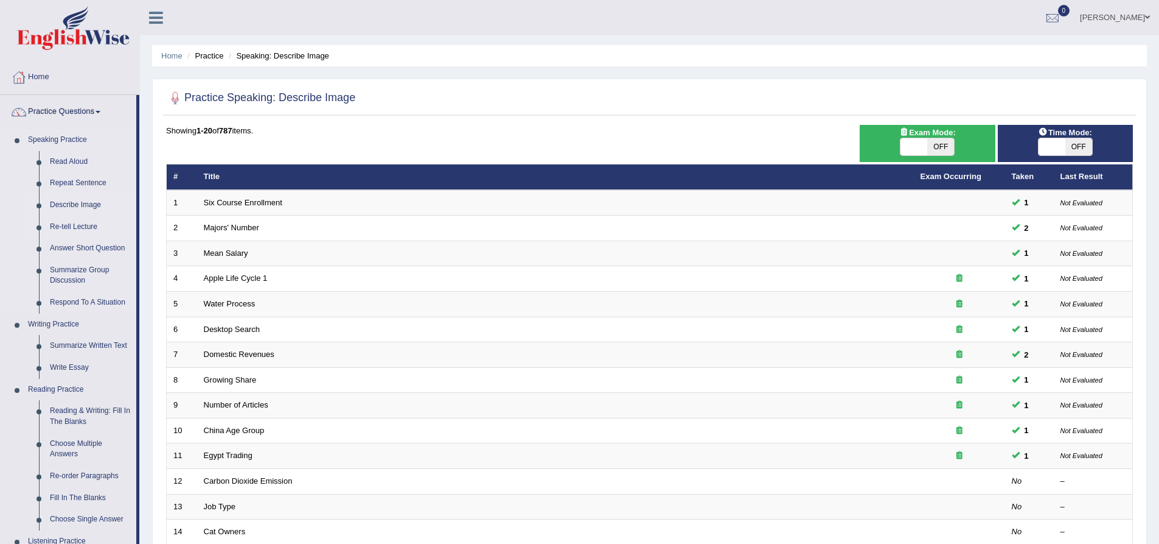
click at [83, 227] on link "Re-tell Lecture" at bounding box center [90, 227] width 92 height 22
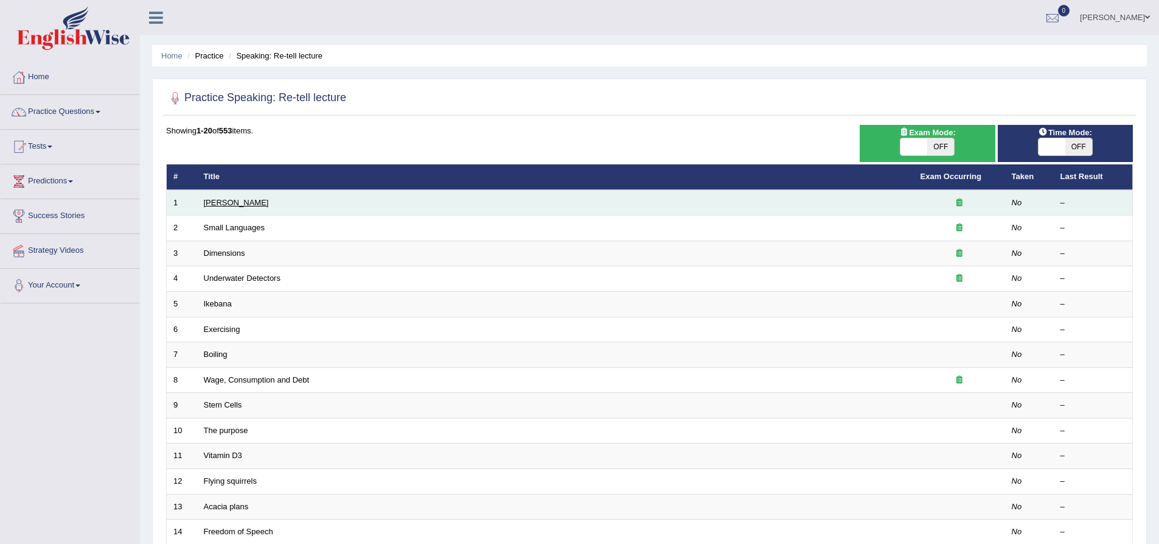
click at [241, 201] on link "Amory Lovins" at bounding box center [236, 202] width 65 height 9
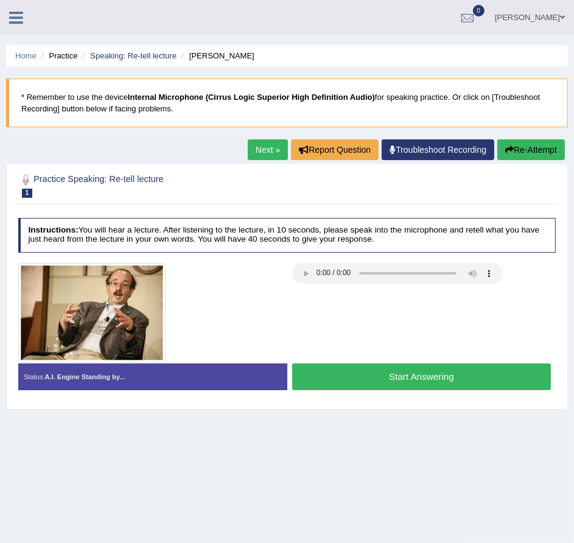
click at [348, 369] on button "Start Answering" at bounding box center [421, 376] width 259 height 26
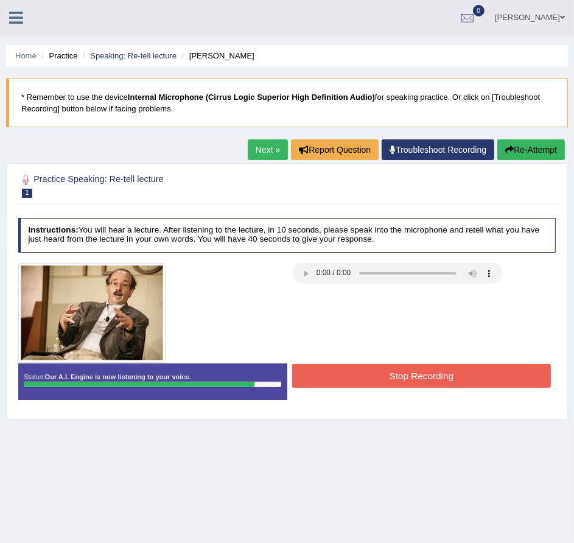
click at [348, 369] on button "Stop Recording" at bounding box center [421, 376] width 259 height 24
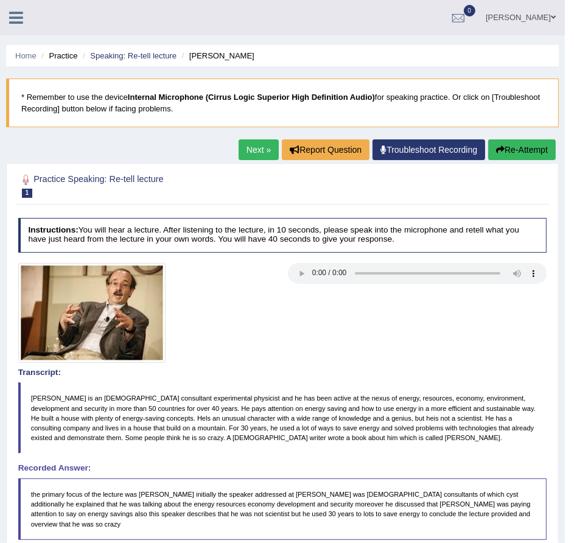
click at [254, 151] on link "Next »" at bounding box center [259, 149] width 40 height 21
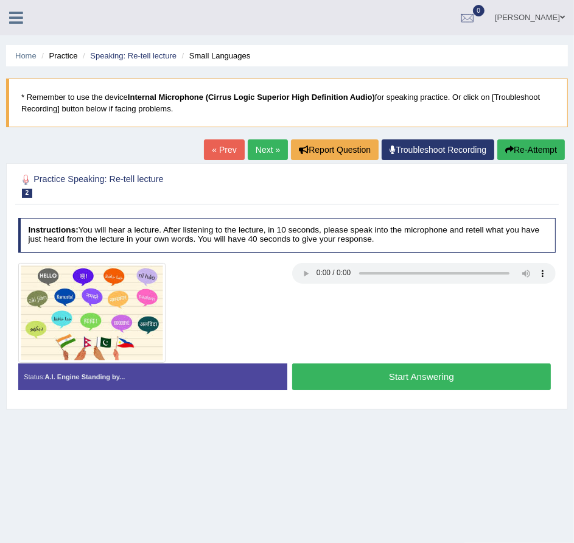
click at [258, 301] on div at bounding box center [150, 313] width 274 height 100
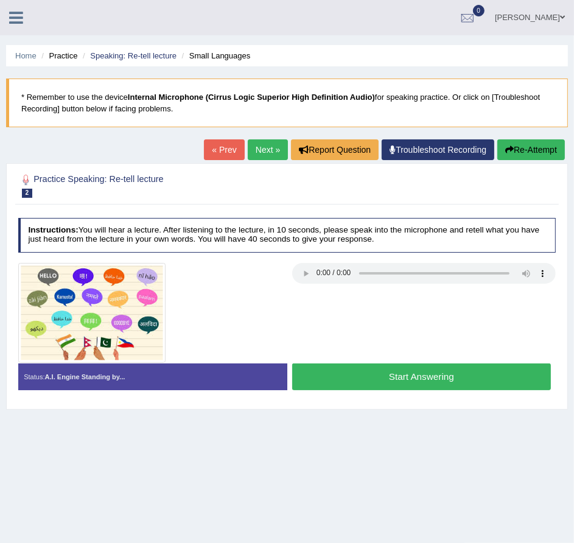
click at [435, 379] on button "Start Answering" at bounding box center [421, 376] width 259 height 26
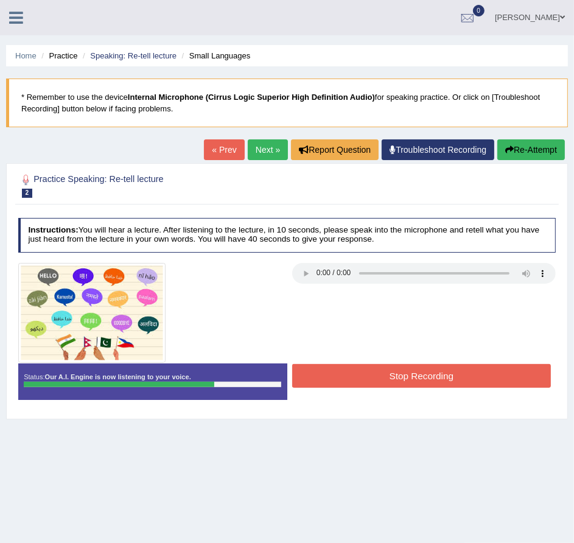
click at [435, 379] on button "Stop Recording" at bounding box center [421, 376] width 259 height 24
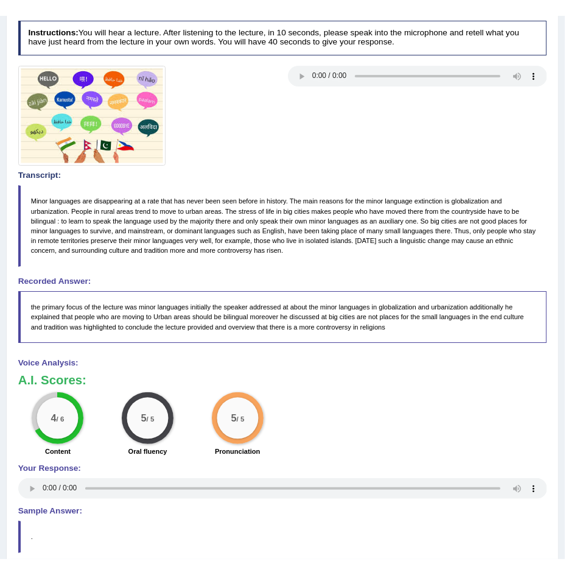
scroll to position [213, 0]
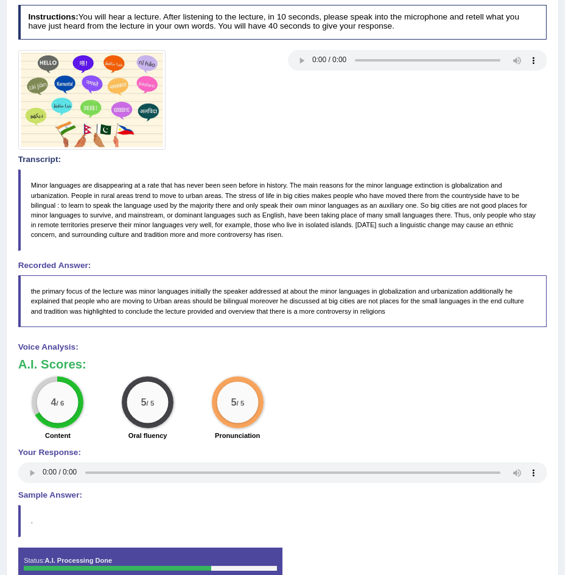
click at [340, 166] on div "Transcript: Minor languages are disappearing at a rate that has never been seen…" at bounding box center [282, 203] width 529 height 96
click at [314, 172] on blockquote "Minor languages are disappearing at a rate that has never been seen before in h…" at bounding box center [282, 209] width 529 height 81
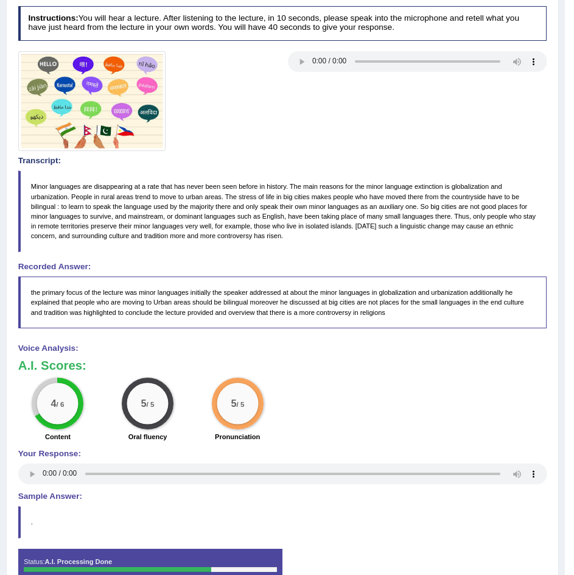
scroll to position [212, 0]
